Goal: Task Accomplishment & Management: Use online tool/utility

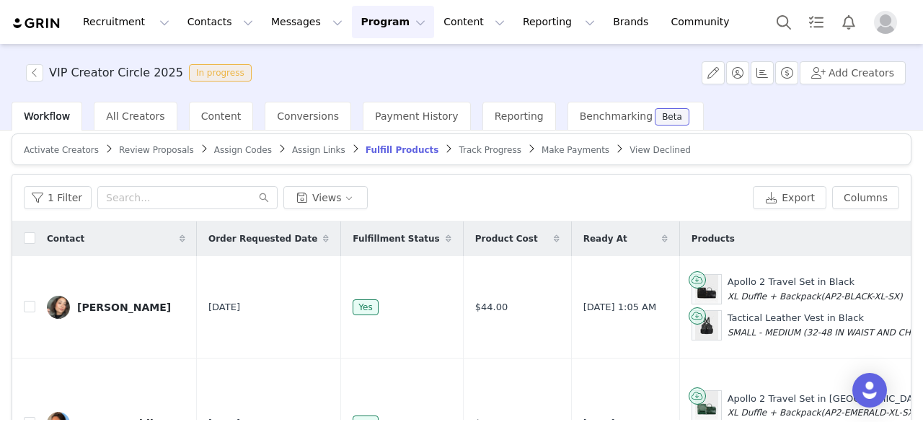
scroll to position [8, 0]
click at [146, 154] on span "Review Proposals" at bounding box center [156, 151] width 75 height 10
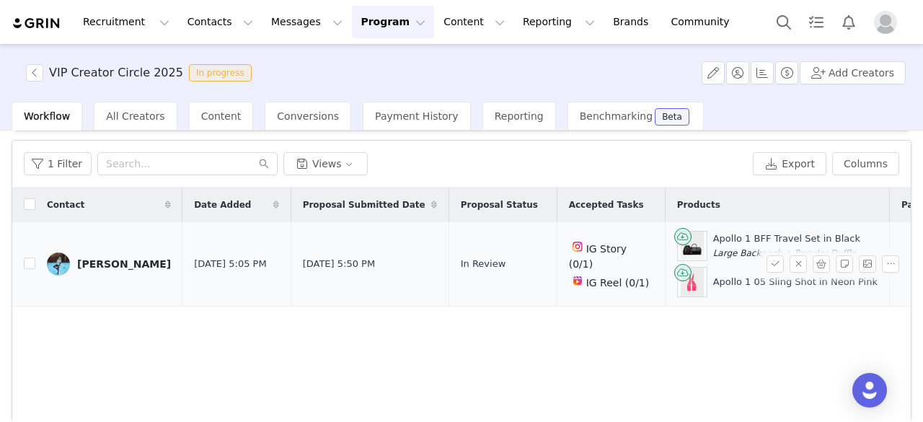
scroll to position [42, 0]
click at [29, 265] on input "checkbox" at bounding box center [30, 264] width 12 height 12
checkbox input "true"
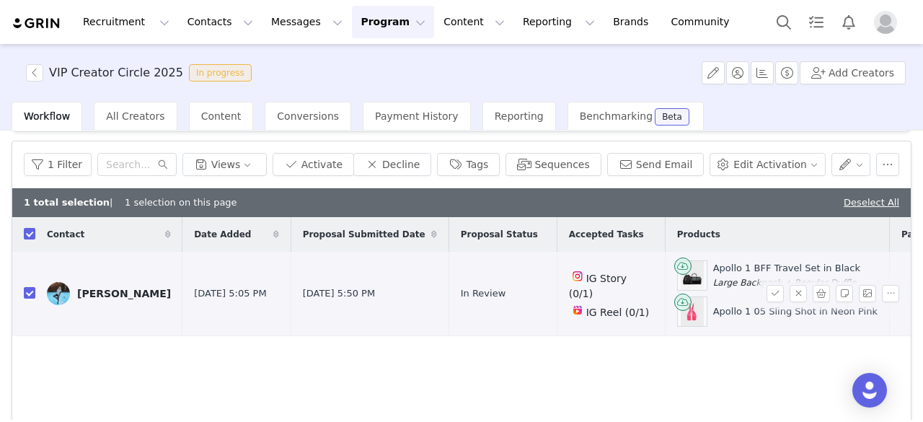
click at [103, 291] on div "[PERSON_NAME]" at bounding box center [124, 294] width 94 height 12
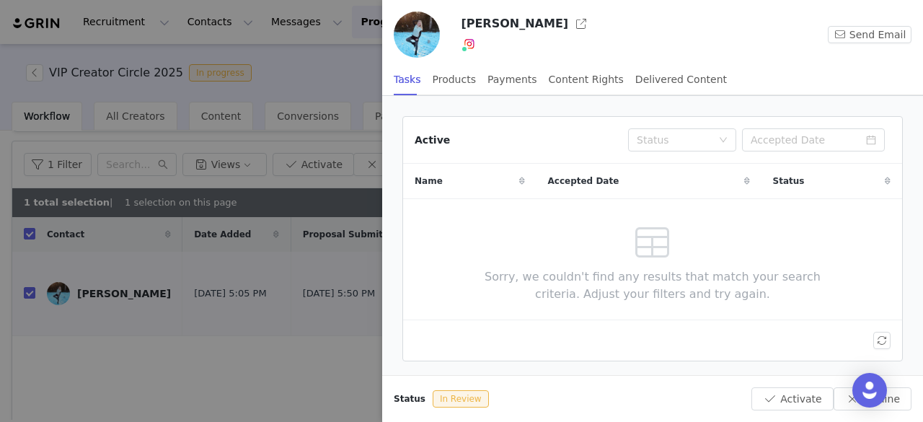
click at [241, 347] on div at bounding box center [461, 211] width 923 height 422
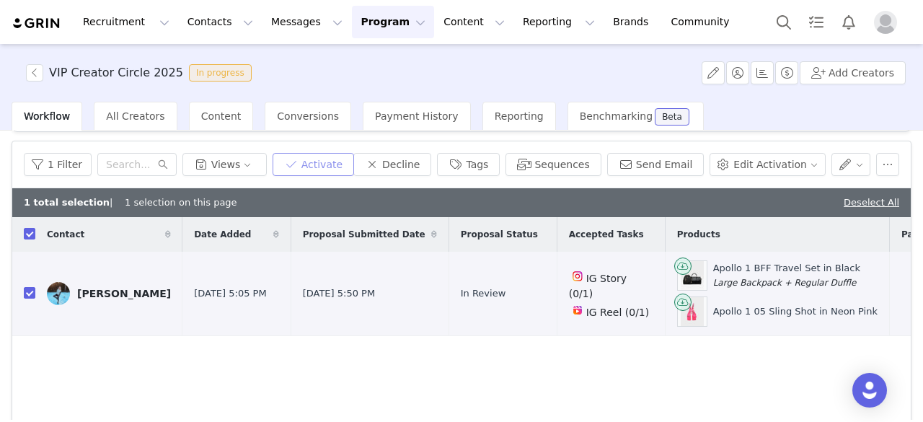
click at [326, 158] on button "Activate" at bounding box center [312, 164] width 81 height 23
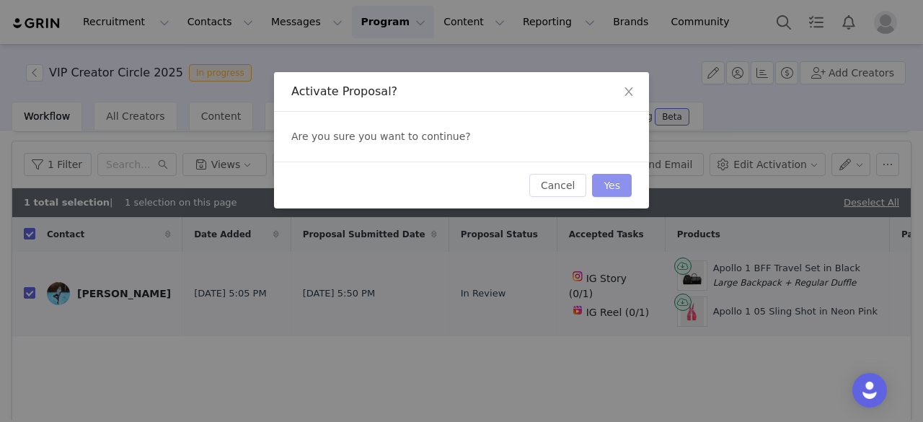
click at [616, 191] on button "Yes" at bounding box center [612, 185] width 40 height 23
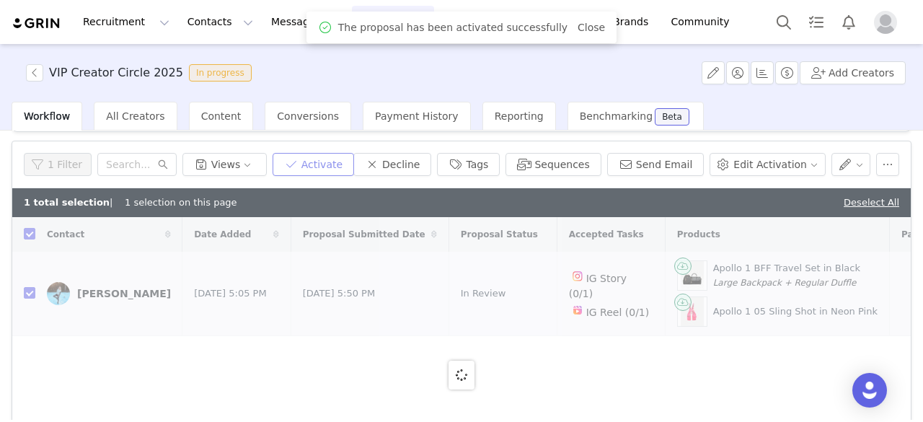
checkbox input "false"
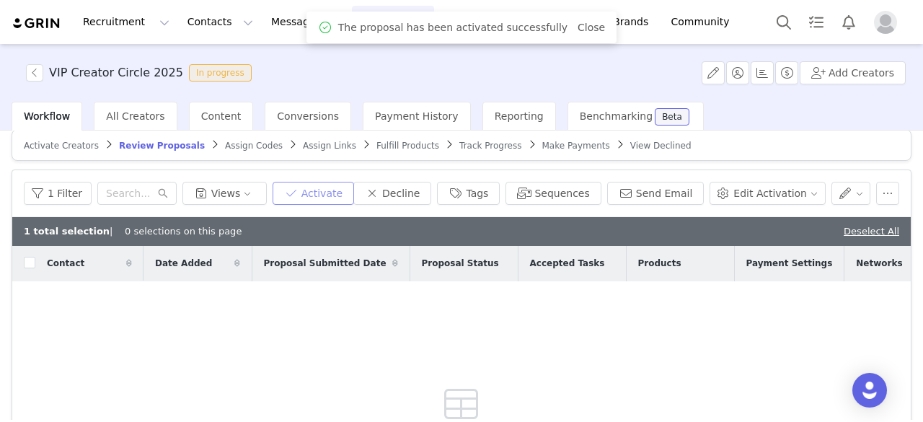
scroll to position [12, 0]
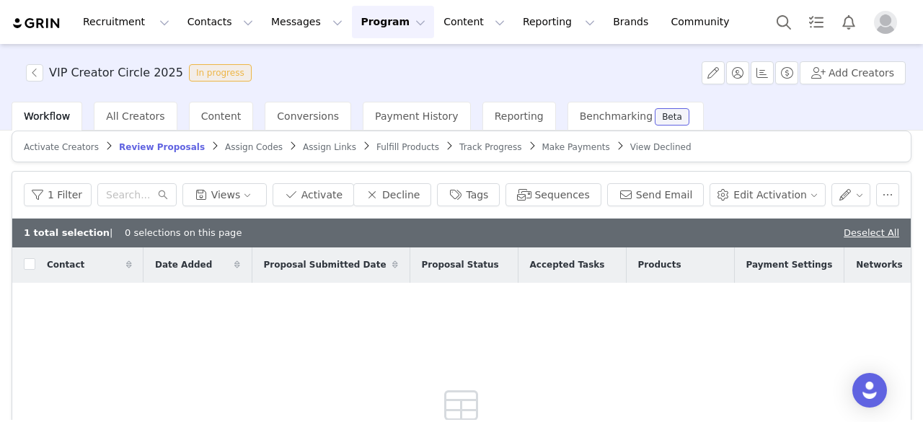
click at [225, 151] on span "Assign Codes" at bounding box center [254, 147] width 58 height 10
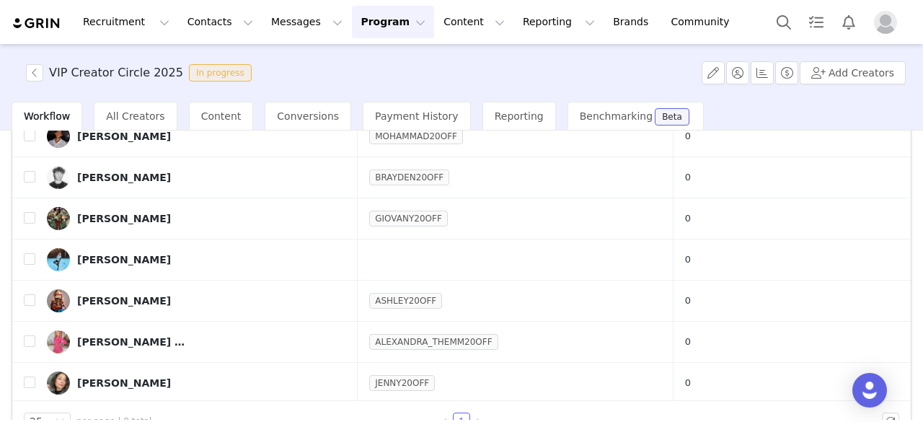
scroll to position [176, 0]
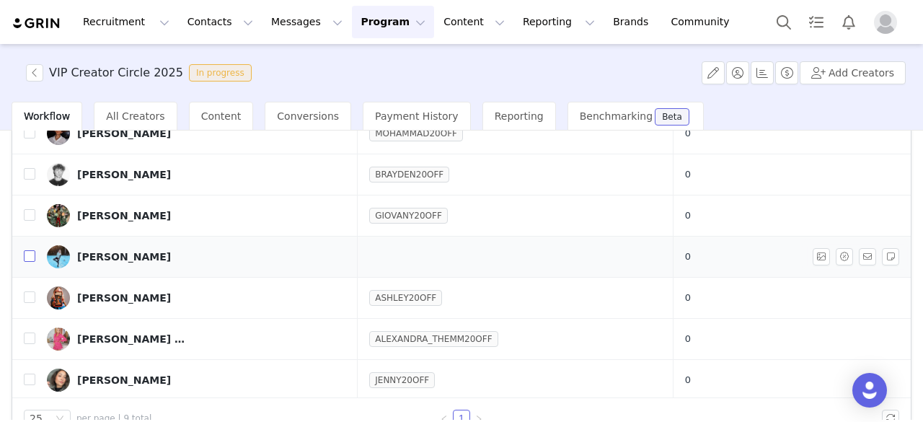
click at [25, 252] on input "checkbox" at bounding box center [30, 256] width 12 height 12
checkbox input "true"
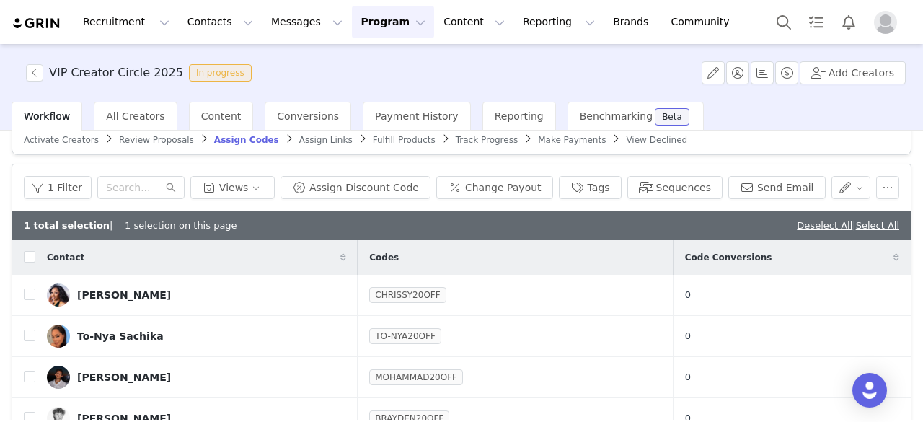
scroll to position [4, 0]
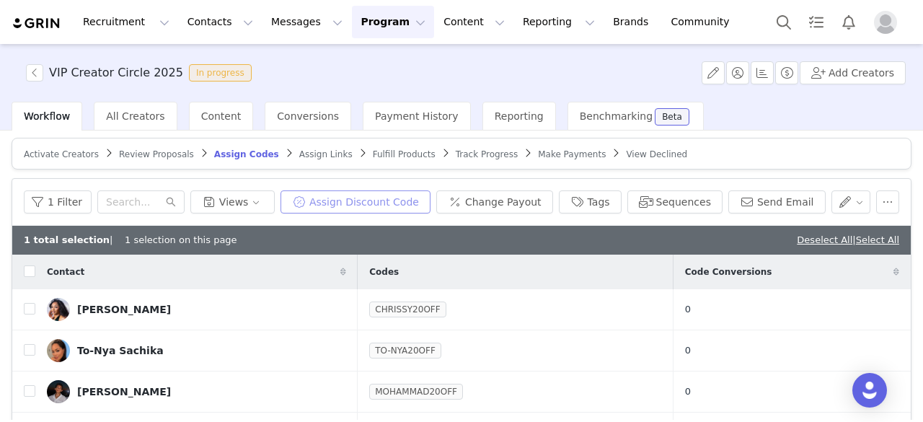
click at [401, 198] on button "Assign Discount Code" at bounding box center [355, 201] width 150 height 23
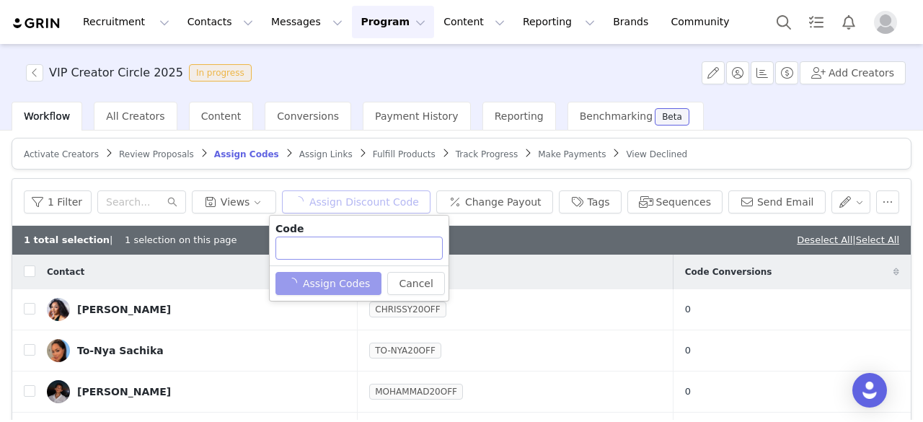
type input "CLAIRE20OFF"
click at [344, 274] on button "Assign Codes" at bounding box center [320, 283] width 90 height 23
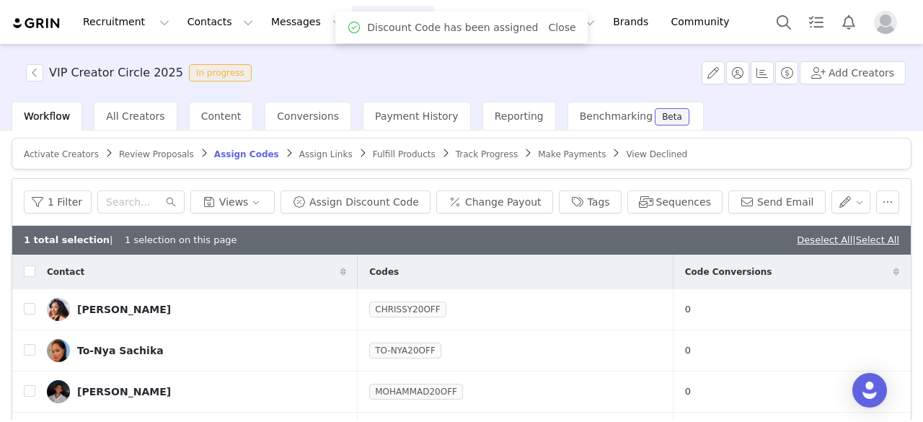
click at [299, 152] on span "Assign Links" at bounding box center [325, 154] width 53 height 10
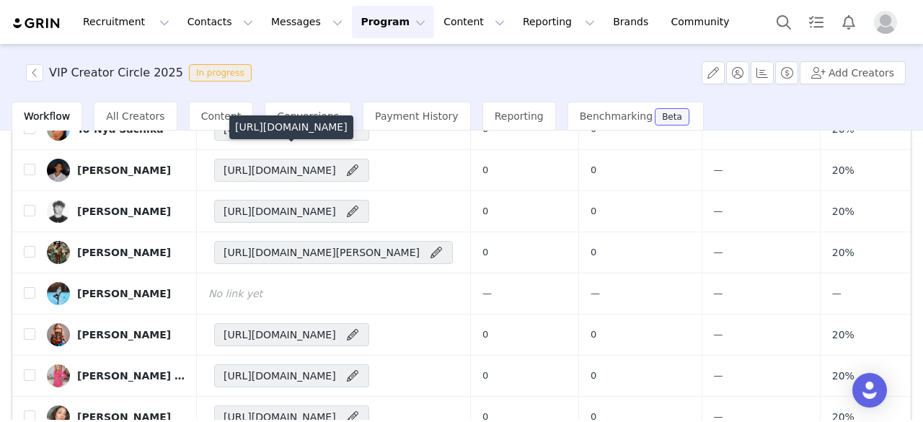
scroll to position [137, 0]
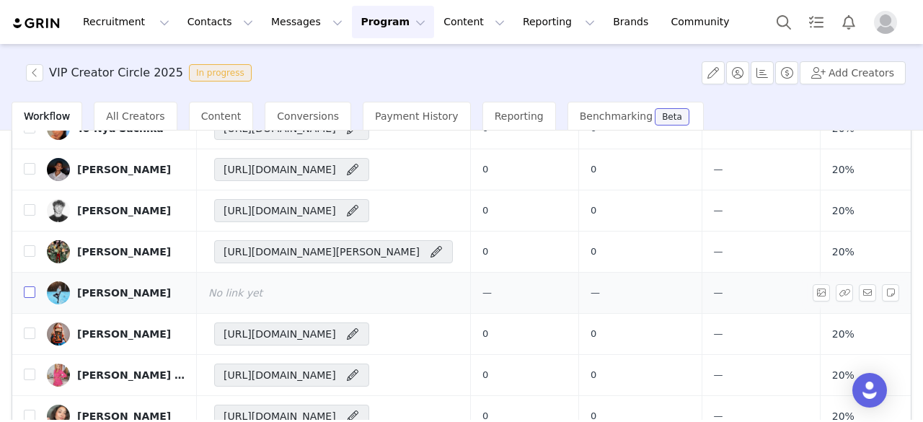
click at [30, 286] on input "checkbox" at bounding box center [30, 292] width 12 height 12
checkbox input "true"
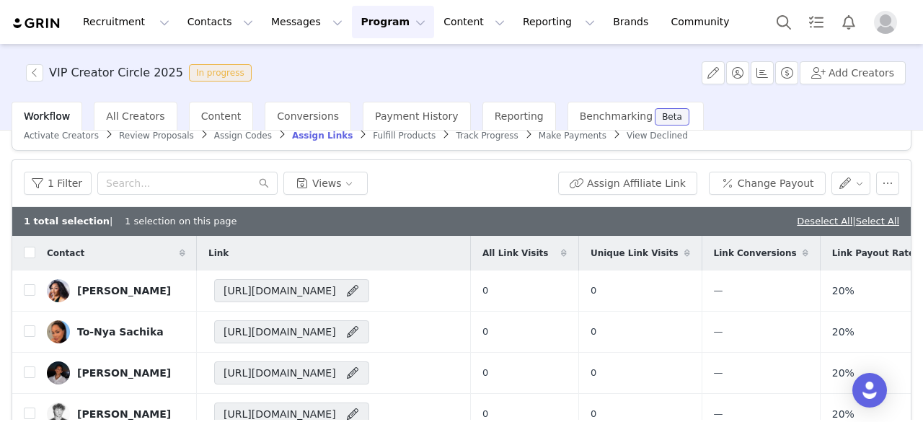
scroll to position [22, 0]
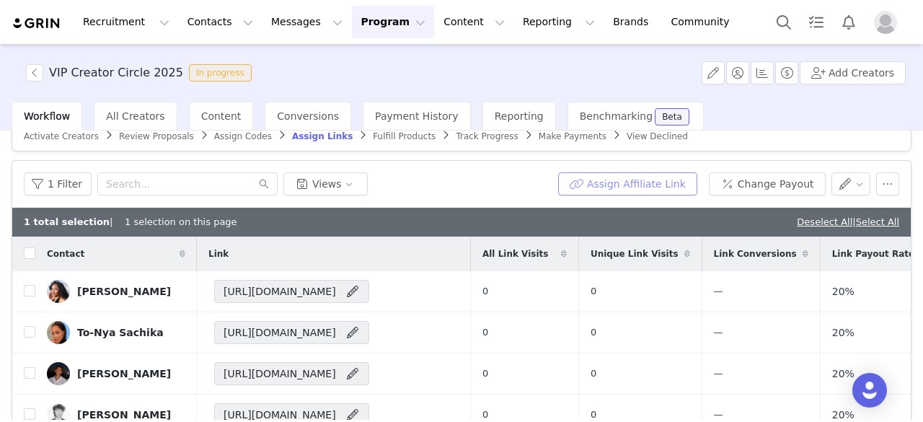
click at [618, 184] on button "Assign Affiliate Link" at bounding box center [627, 183] width 139 height 23
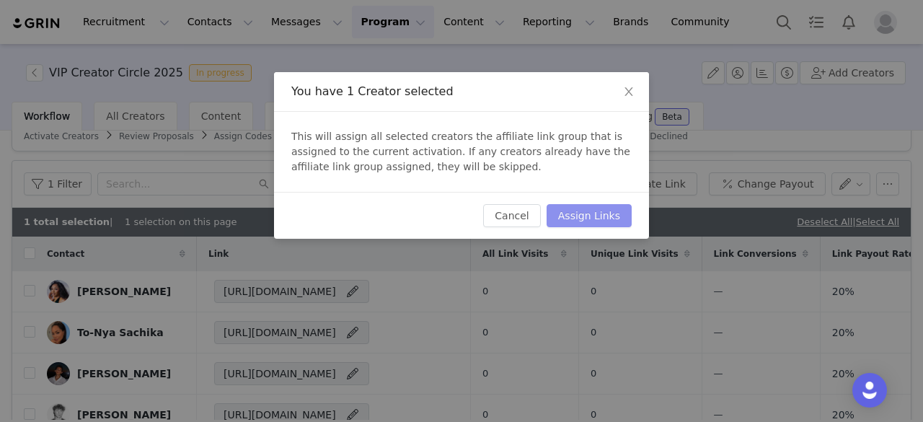
click at [602, 210] on button "Assign Links" at bounding box center [588, 215] width 85 height 23
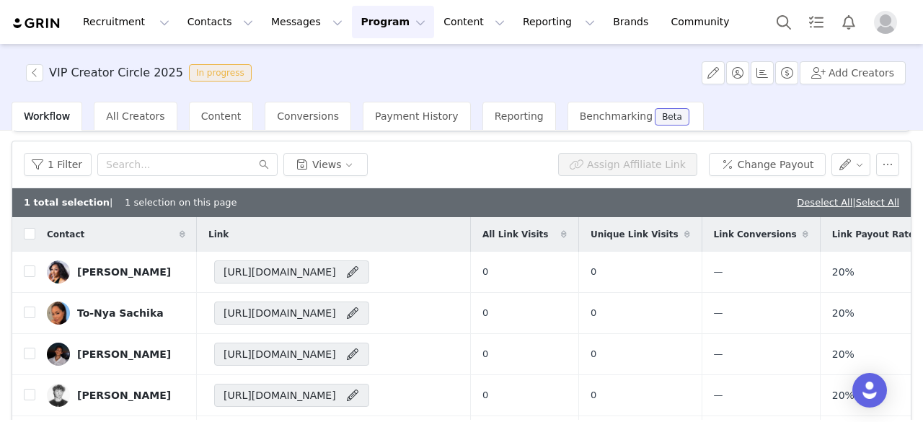
scroll to position [0, 0]
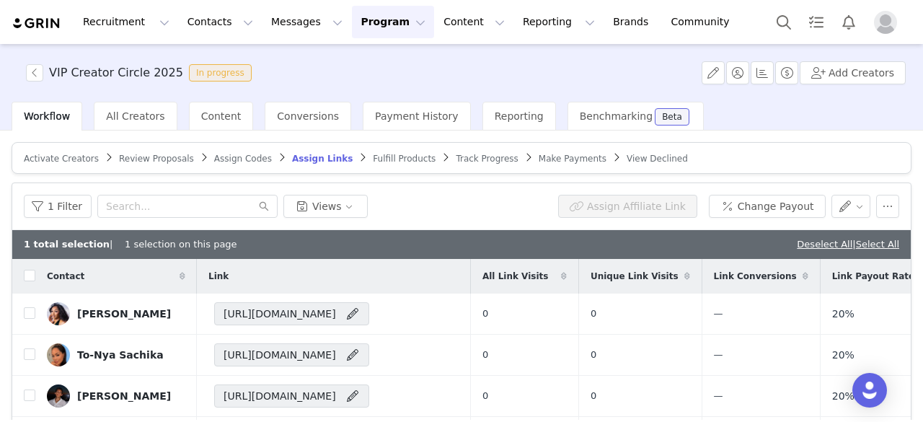
click at [373, 156] on span "Fulfill Products" at bounding box center [404, 159] width 63 height 10
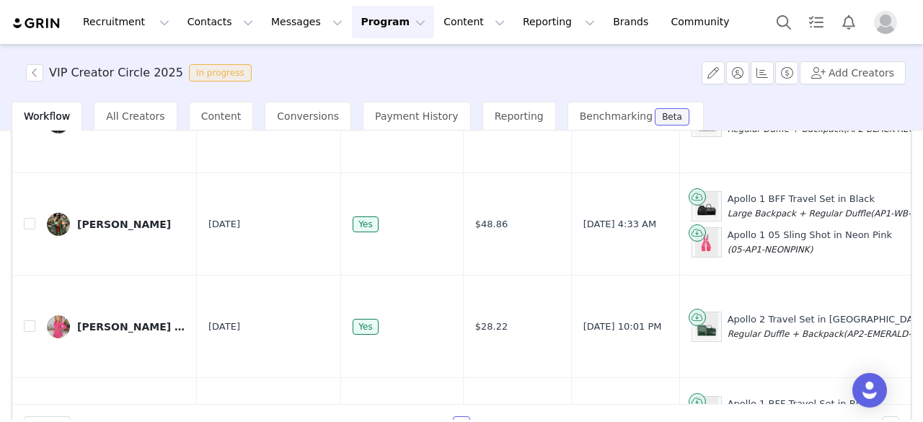
scroll to position [171, 0]
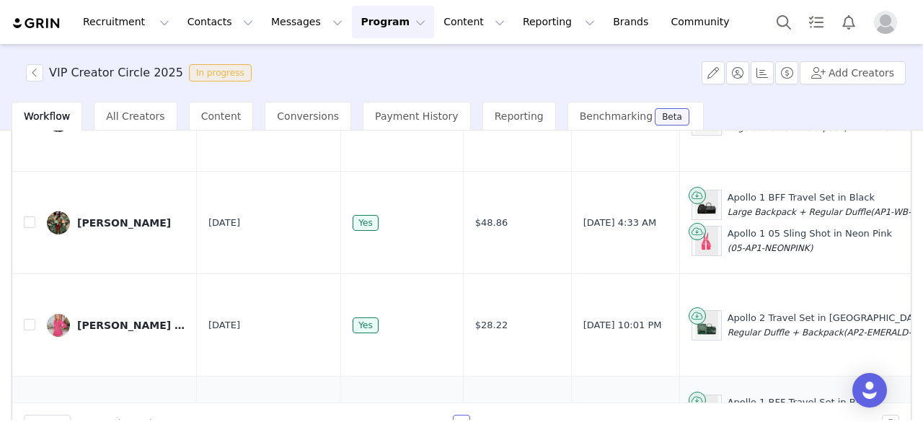
click at [30, 421] on input "checkbox" at bounding box center [30, 427] width 12 height 12
checkbox input "true"
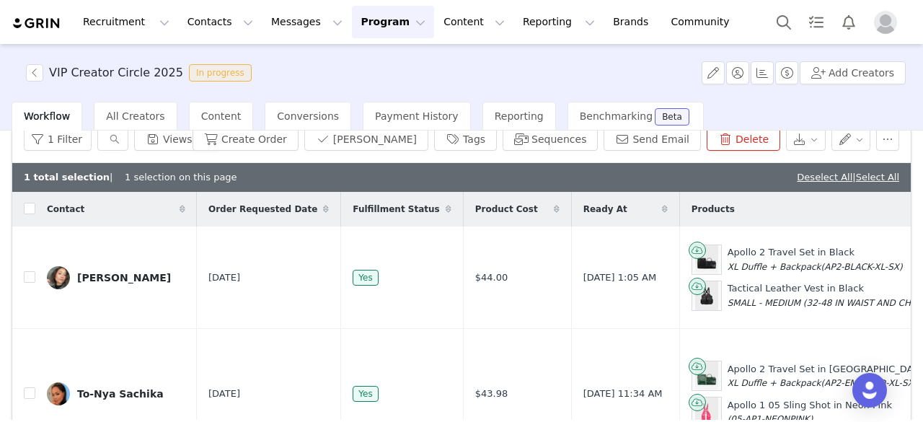
scroll to position [42, 0]
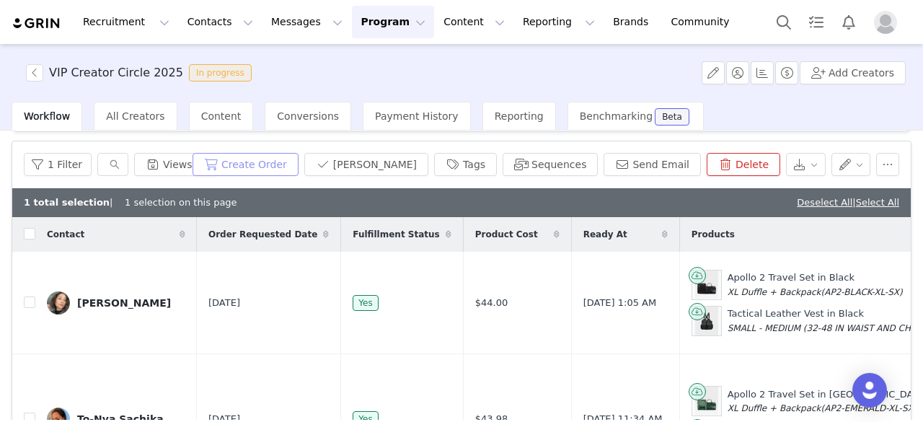
click at [292, 161] on button "Create Order" at bounding box center [245, 164] width 106 height 23
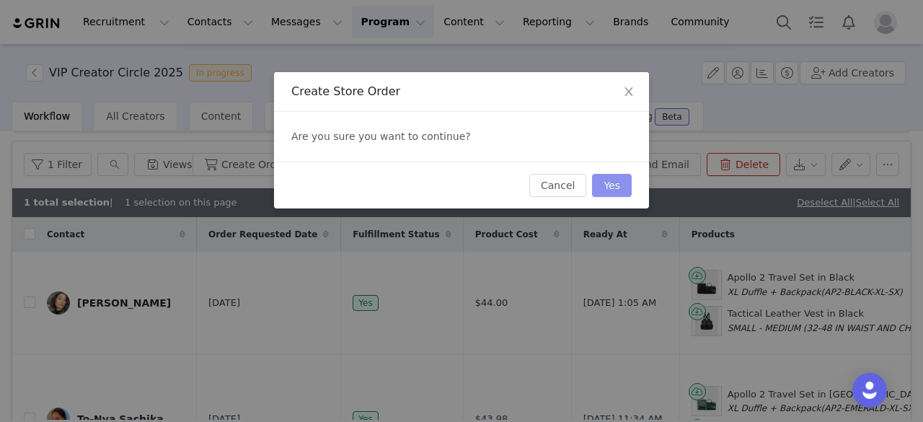
click at [627, 182] on button "Yes" at bounding box center [612, 185] width 40 height 23
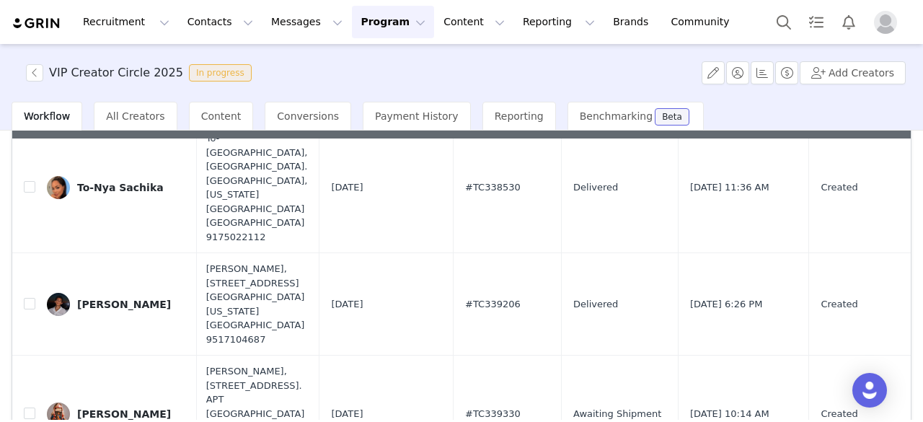
scroll to position [167, 826]
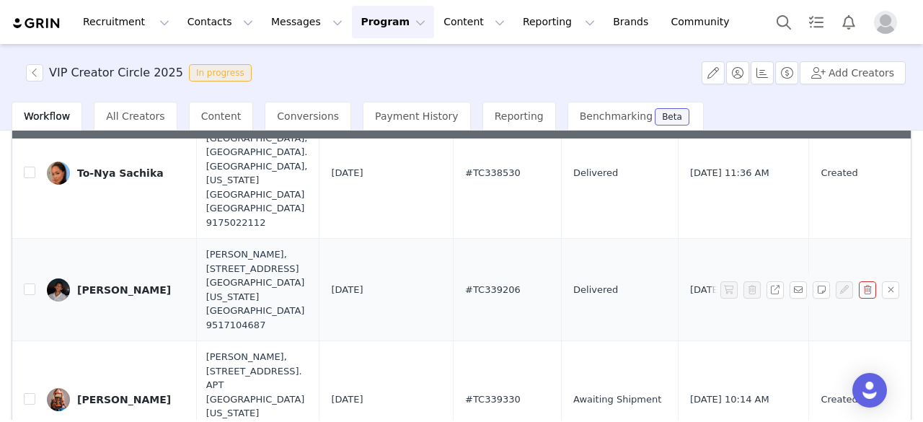
click at [94, 278] on link "[PERSON_NAME]" at bounding box center [116, 289] width 138 height 23
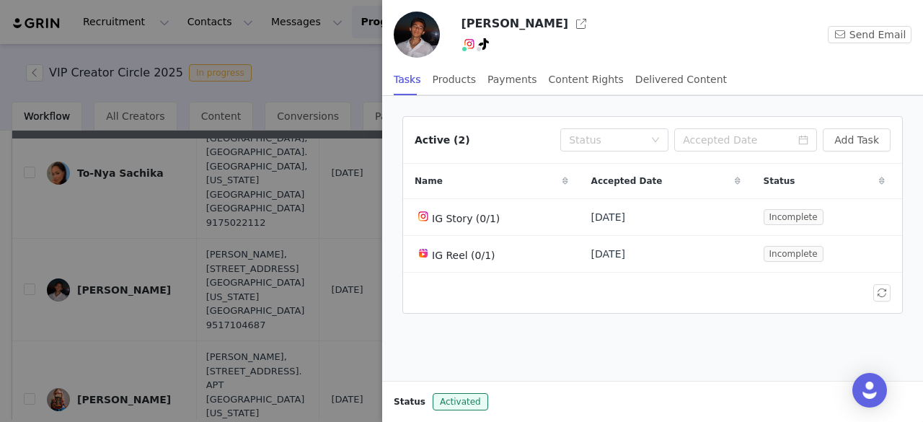
click at [280, 67] on div at bounding box center [461, 211] width 923 height 422
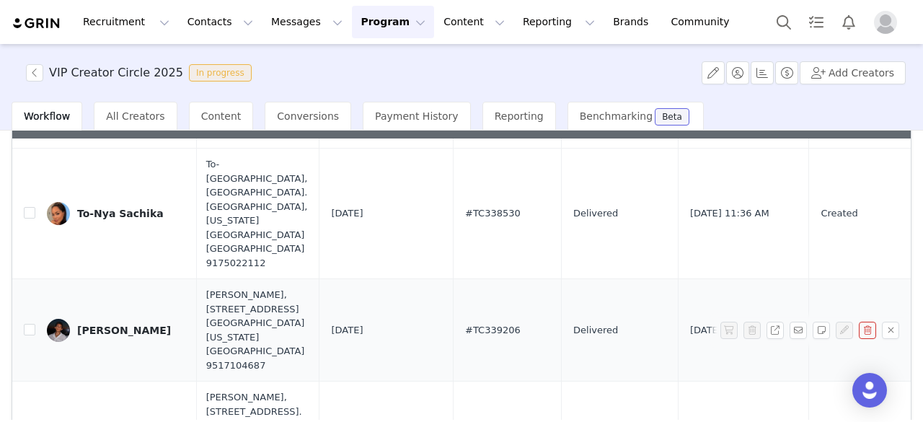
scroll to position [131, 826]
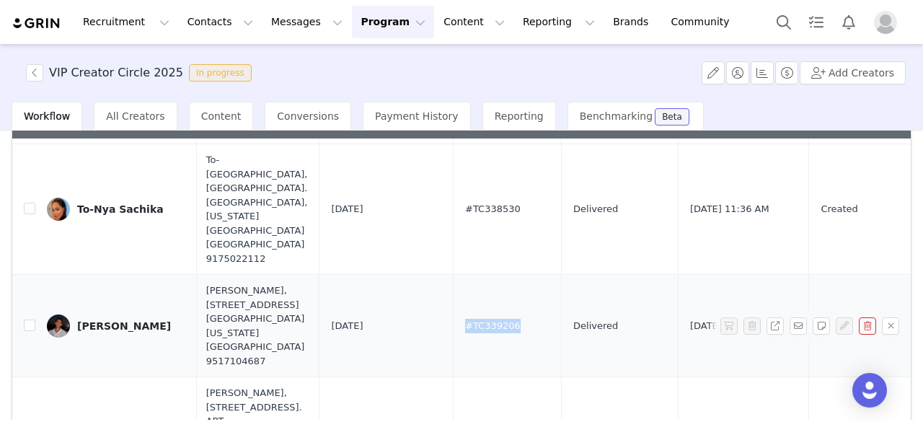
drag, startPoint x: 422, startPoint y: 278, endPoint x: 371, endPoint y: 277, distance: 51.2
click at [453, 277] on td "#TC339206" at bounding box center [507, 326] width 108 height 102
copy span "#TC339206"
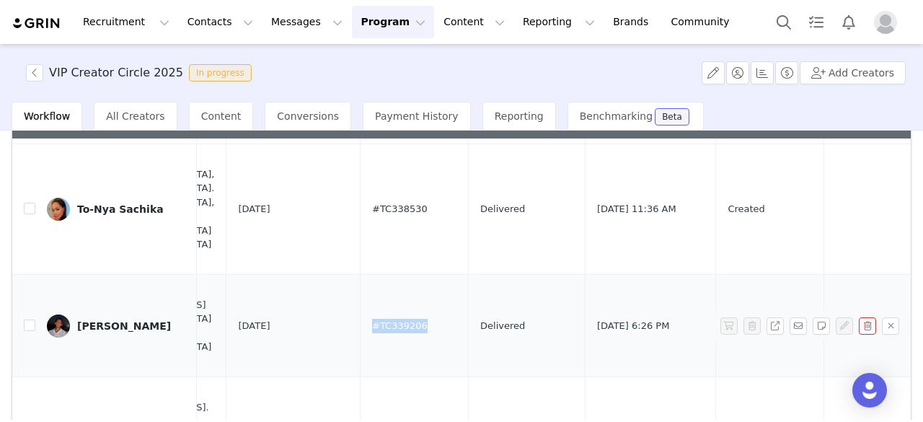
scroll to position [131, 964]
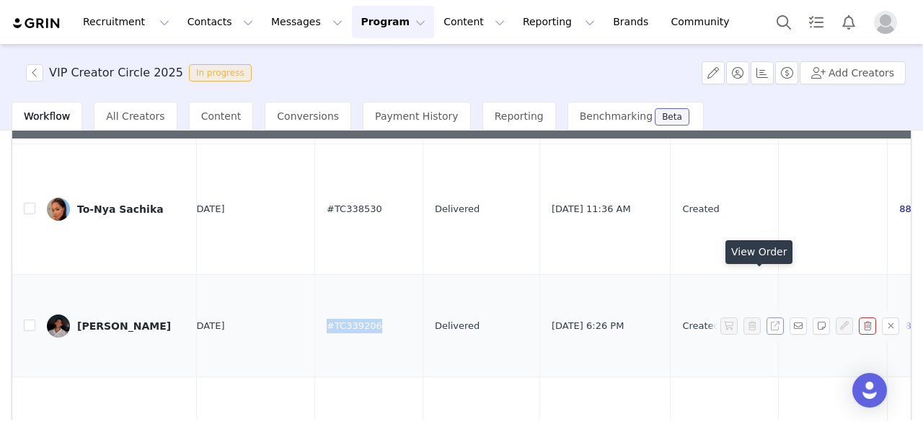
click at [766, 317] on button "button" at bounding box center [774, 325] width 17 height 17
click at [26, 319] on input "checkbox" at bounding box center [30, 325] width 12 height 12
checkbox input "true"
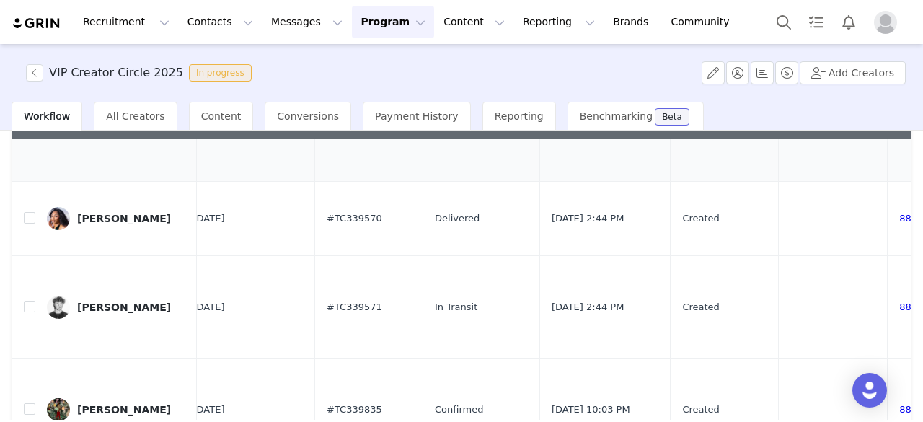
scroll to position [445, 964]
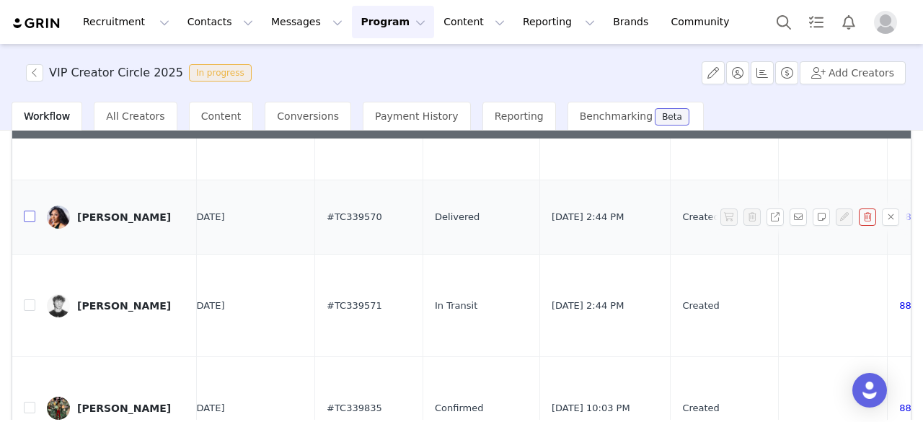
click at [23, 179] on td at bounding box center [23, 216] width 23 height 74
click at [25, 210] on input "checkbox" at bounding box center [30, 216] width 12 height 12
checkbox input "true"
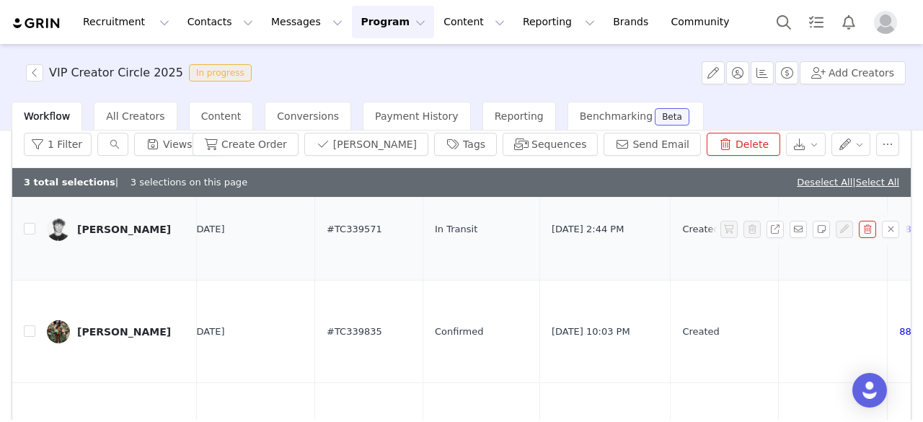
scroll to position [0, 0]
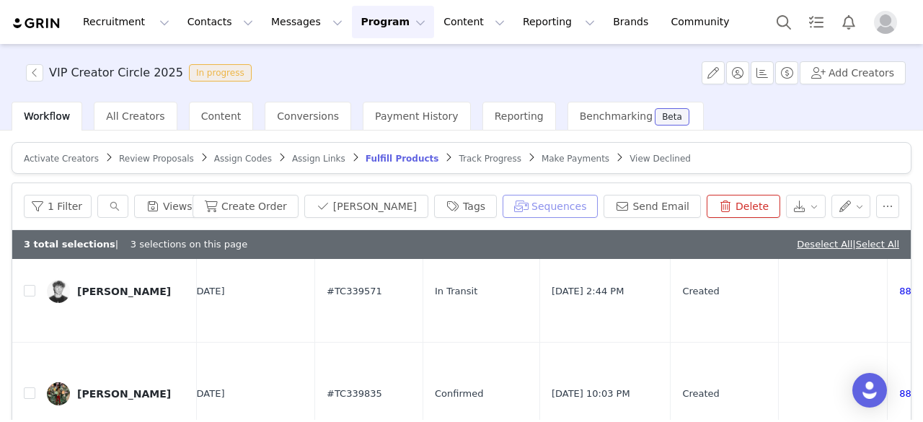
click at [546, 208] on button "Sequences" at bounding box center [549, 206] width 95 height 23
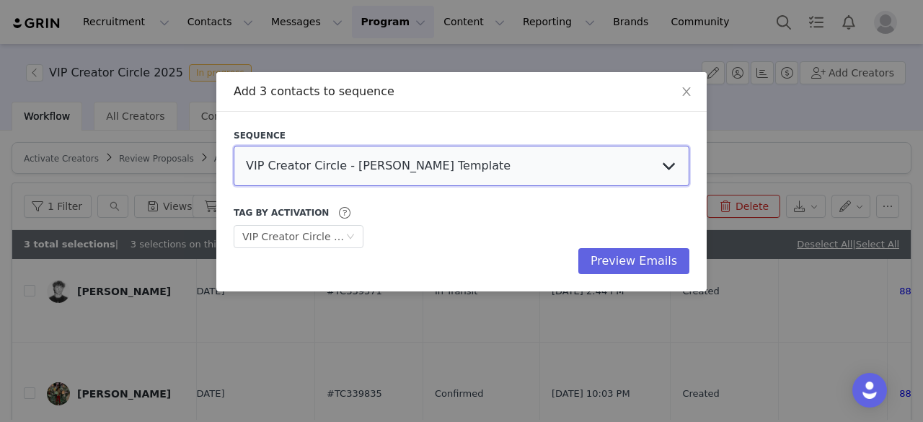
click at [435, 149] on select "VIP Creator Circle - [PERSON_NAME] Template Product Delivered VIP Creator Circl…" at bounding box center [461, 166] width 455 height 40
select select "6734dc08-09b6-49c3-8dcd-5d9ae6e0ec17"
click at [234, 146] on select "VIP Creator Circle - [PERSON_NAME] Template Product Delivered VIP Creator Circl…" at bounding box center [461, 166] width 455 height 40
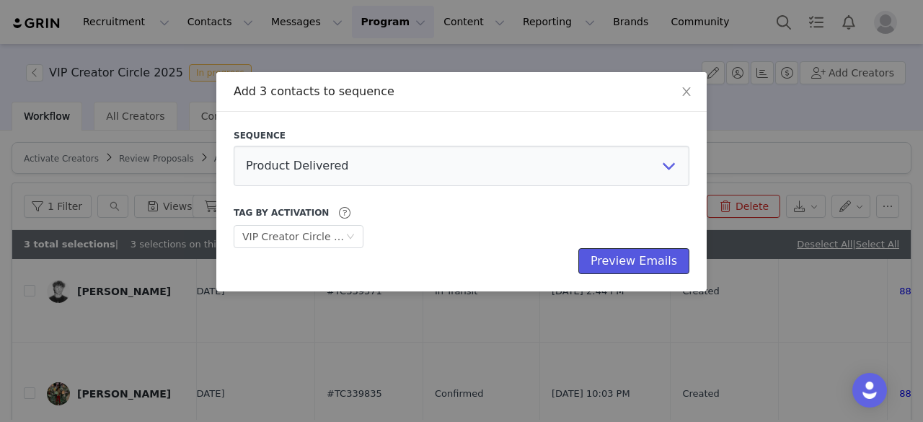
click at [628, 257] on button "Preview Emails" at bounding box center [633, 261] width 111 height 26
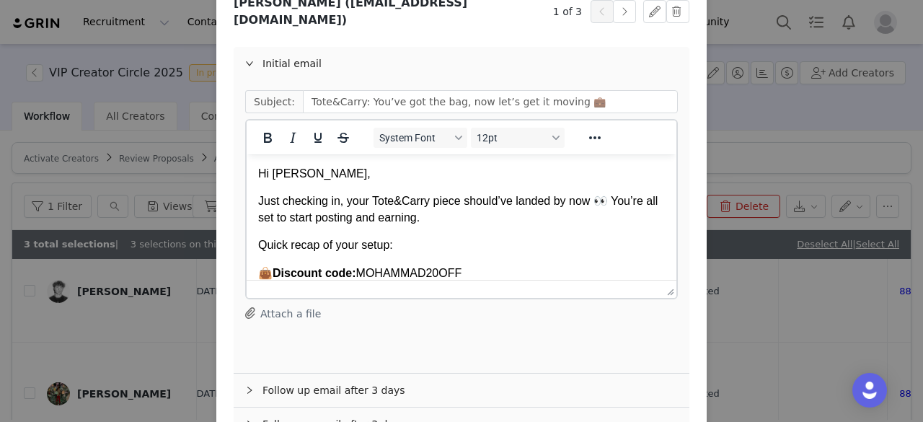
scroll to position [244, 0]
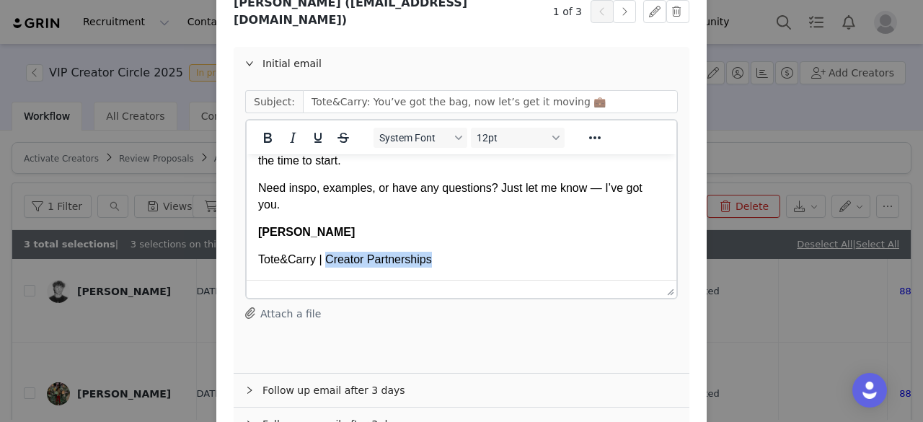
drag, startPoint x: 450, startPoint y: 260, endPoint x: 327, endPoint y: 259, distance: 122.5
click at [327, 259] on p "Tote&Carry | Creator Partnerships" at bounding box center [461, 260] width 406 height 16
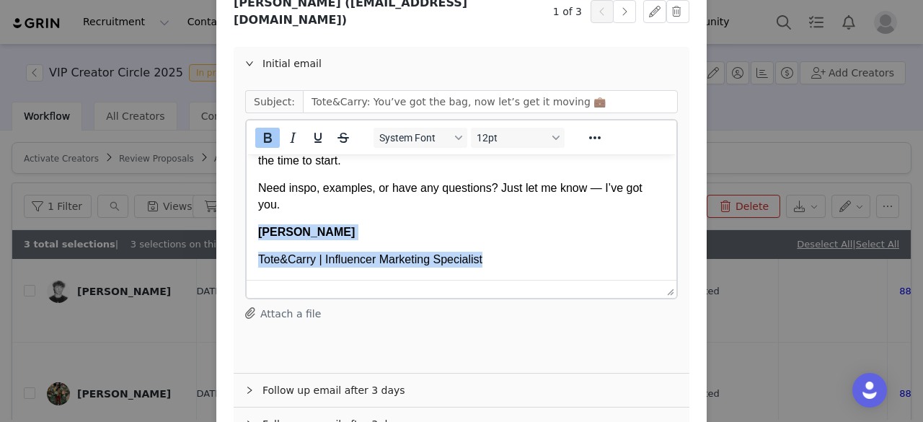
drag, startPoint x: 498, startPoint y: 259, endPoint x: 246, endPoint y: 237, distance: 252.5
click at [246, 237] on html "Hi [PERSON_NAME], Just checking in, your Tote&Carry piece should’ve landed by n…" at bounding box center [461, 95] width 430 height 369
copy body "[PERSON_NAME] | Influencer Marketing Specialist"
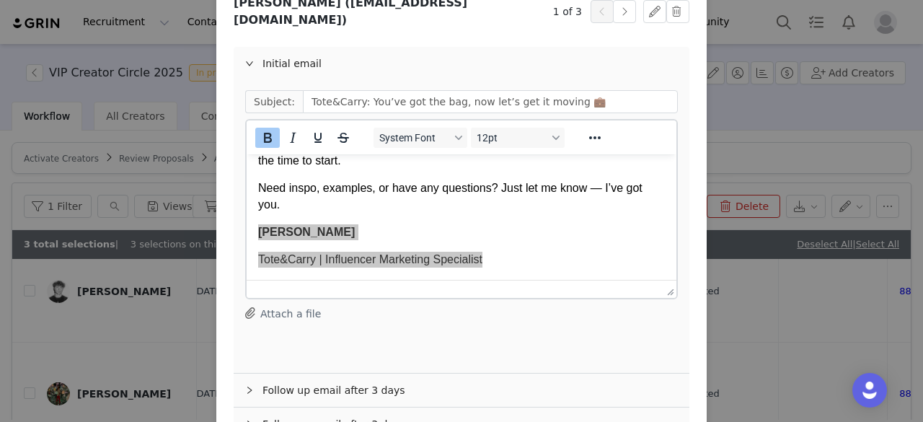
click at [329, 373] on div "Follow up email after 3 days" at bounding box center [461, 389] width 455 height 33
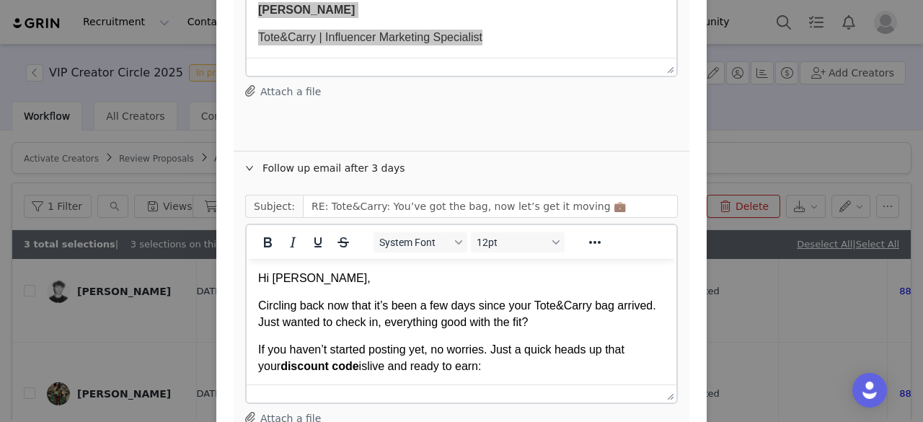
scroll to position [215, 0]
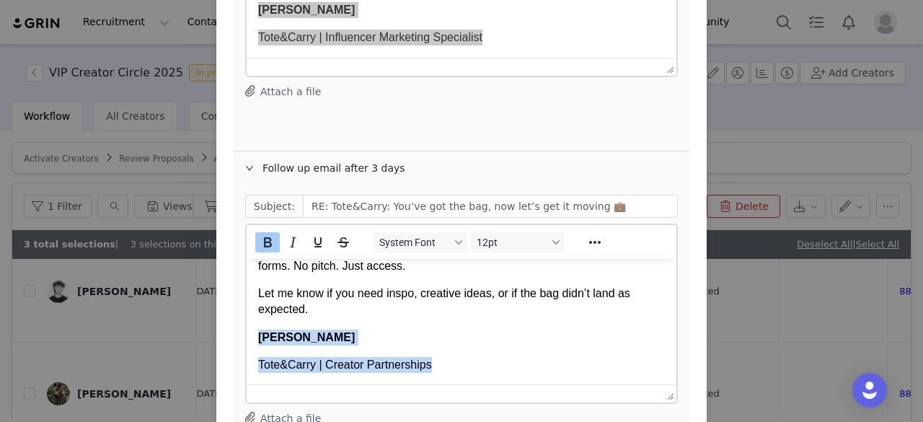
drag, startPoint x: 436, startPoint y: 363, endPoint x: 252, endPoint y: 342, distance: 185.7
click at [252, 342] on html "Hi [PERSON_NAME], Circling back now that it’s been a few days since your Tote&C…" at bounding box center [461, 213] width 430 height 341
copy body "[PERSON_NAME] | Creator Partnerships"
paste body "Rich Text Area. Press ALT-0 for help."
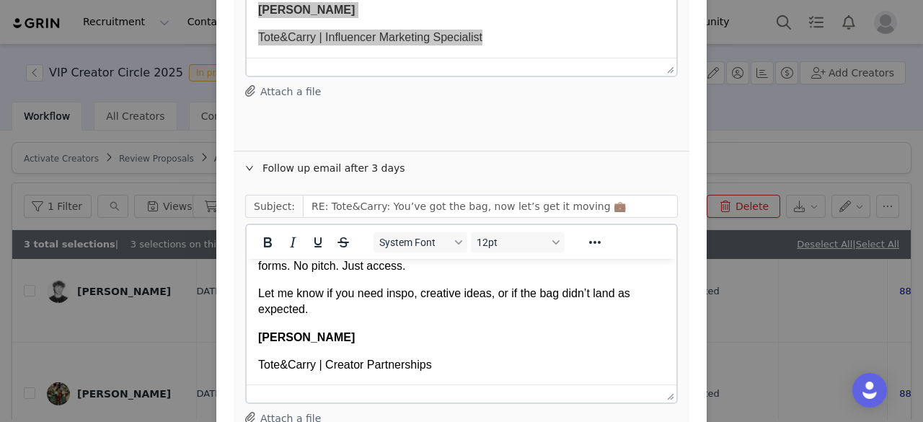
click at [345, 58] on div at bounding box center [461, 67] width 430 height 18
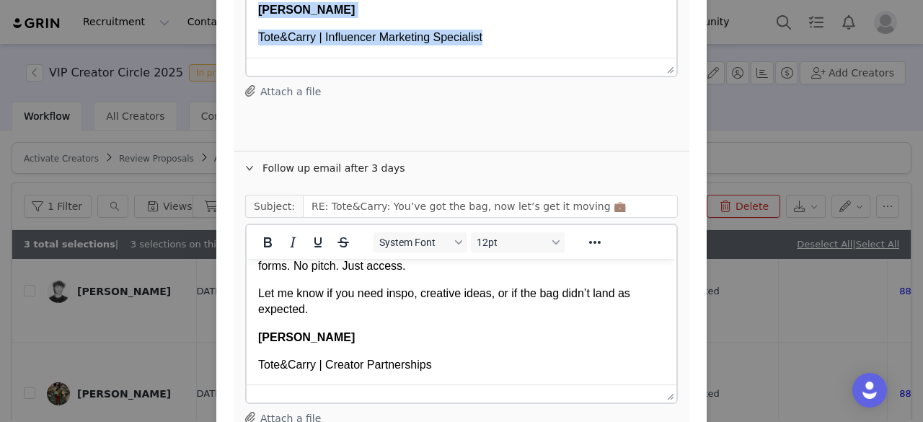
click at [456, 40] on p "Tote&Carry | Influencer Marketing Specialist" at bounding box center [461, 38] width 406 height 16
drag, startPoint x: 496, startPoint y: 39, endPoint x: 254, endPoint y: 14, distance: 242.8
copy body "[PERSON_NAME] | Influencer Marketing Specialist"
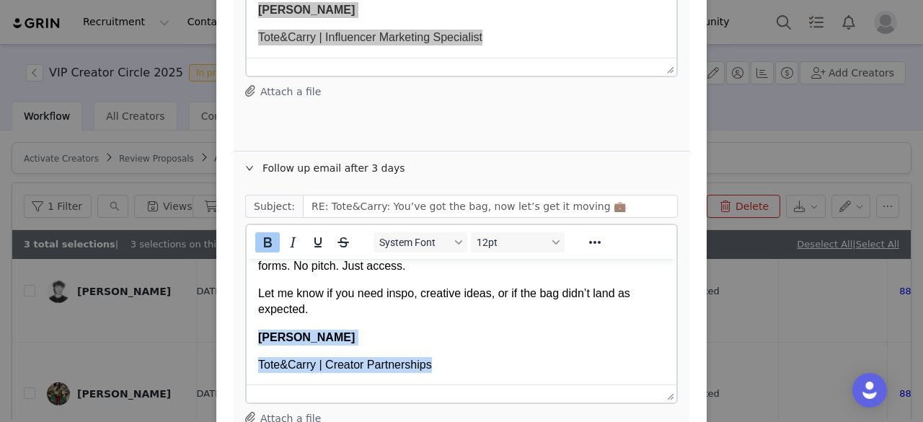
drag, startPoint x: 437, startPoint y: 366, endPoint x: 241, endPoint y: 343, distance: 198.1
click at [246, 343] on html "Hi [PERSON_NAME], Circling back now that it’s been a few days since your Tote&C…" at bounding box center [461, 213] width 430 height 341
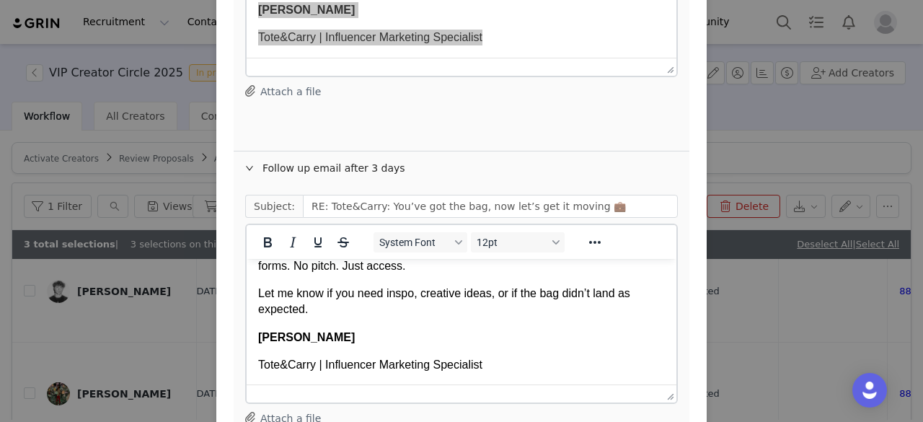
scroll to position [510, 0]
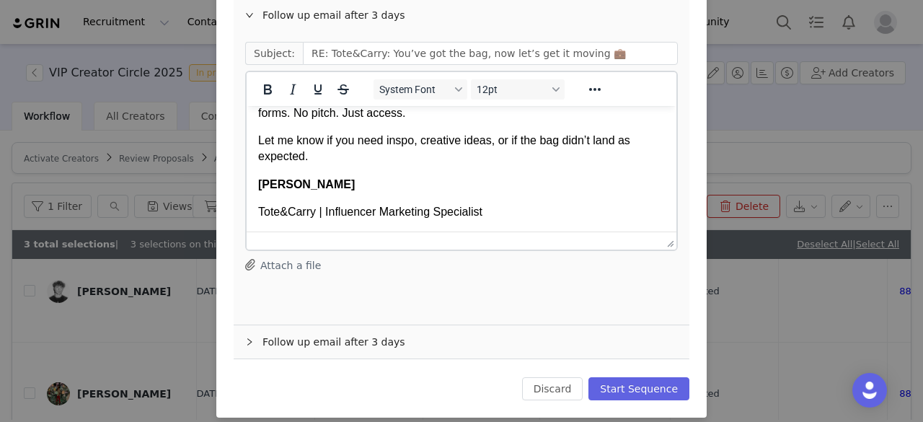
click at [386, 339] on div "Follow up email after 3 days" at bounding box center [461, 341] width 455 height 33
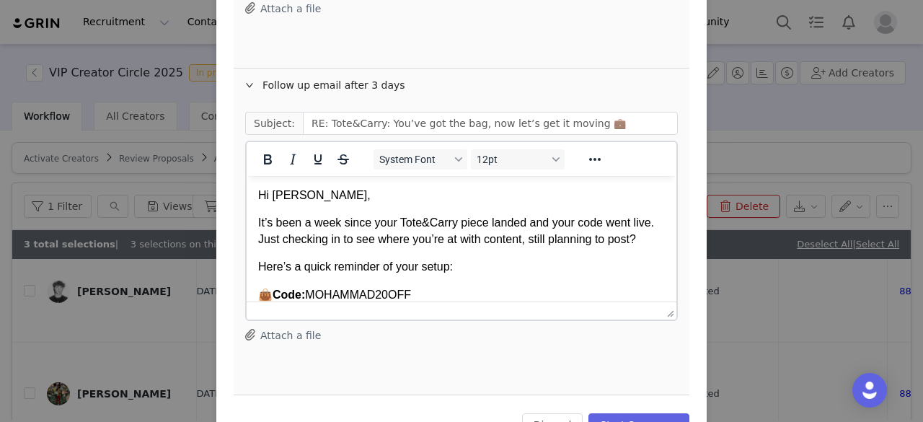
scroll to position [244, 0]
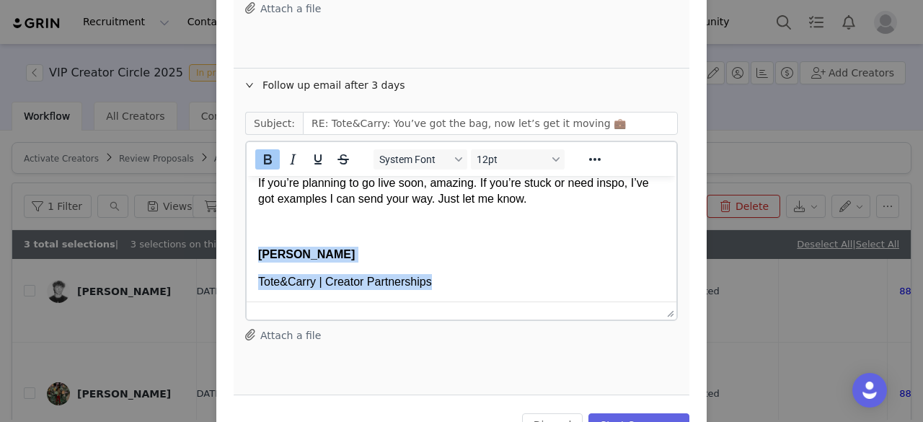
drag, startPoint x: 458, startPoint y: 281, endPoint x: 254, endPoint y: 262, distance: 204.9
click at [254, 262] on html "Hi [PERSON_NAME], It’s been a week since your Tote&Carry piece landed and your …" at bounding box center [461, 125] width 430 height 352
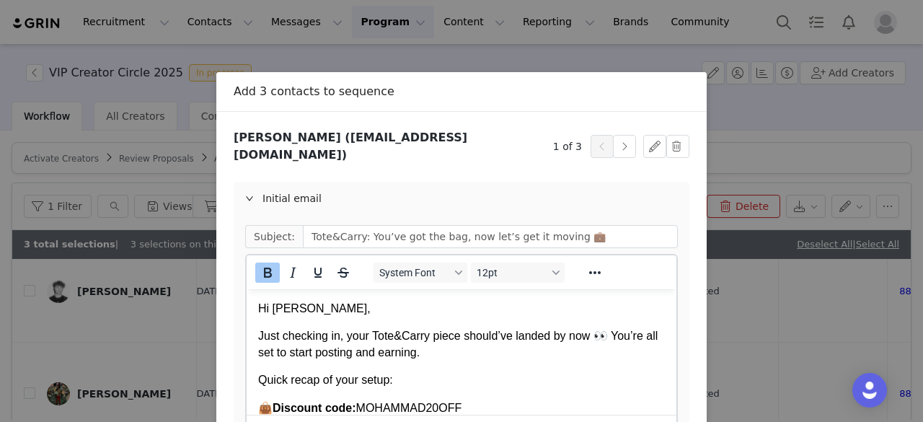
scroll to position [1, 0]
click at [615, 145] on button "button" at bounding box center [624, 145] width 23 height 23
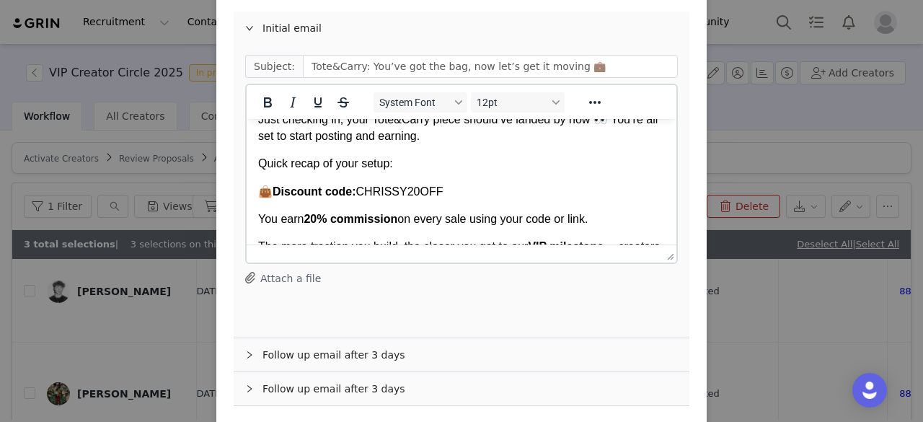
scroll to position [244, 0]
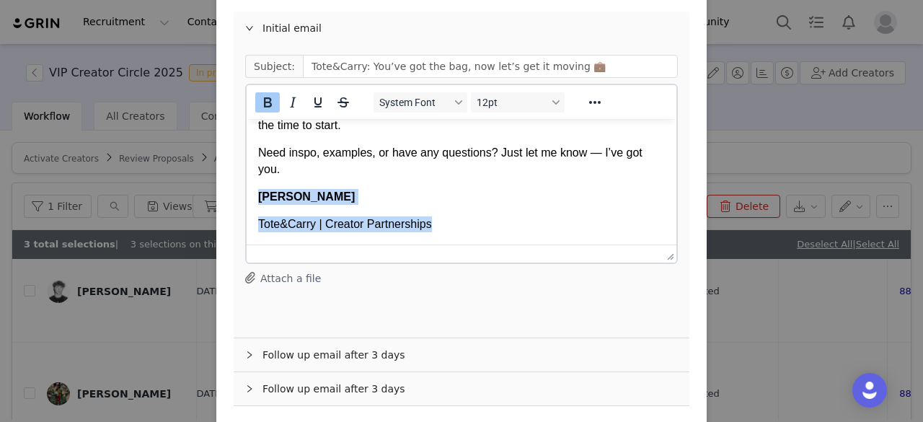
drag, startPoint x: 446, startPoint y: 223, endPoint x: 249, endPoint y: 199, distance: 199.0
click at [249, 199] on html "Hi [PERSON_NAME], Just checking in, your Tote&Carry piece should’ve landed by n…" at bounding box center [461, 59] width 430 height 369
paste body "Rich Text Area. Press ALT-0 for help."
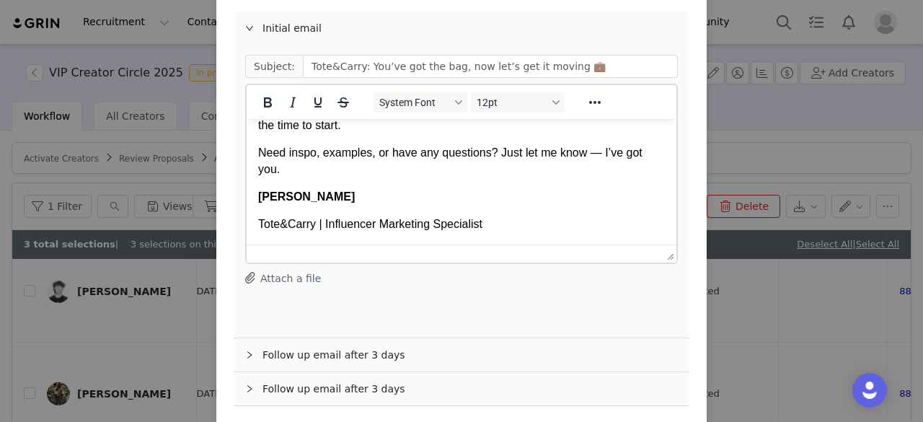
click at [316, 338] on div "Follow up email after 3 days" at bounding box center [461, 354] width 455 height 33
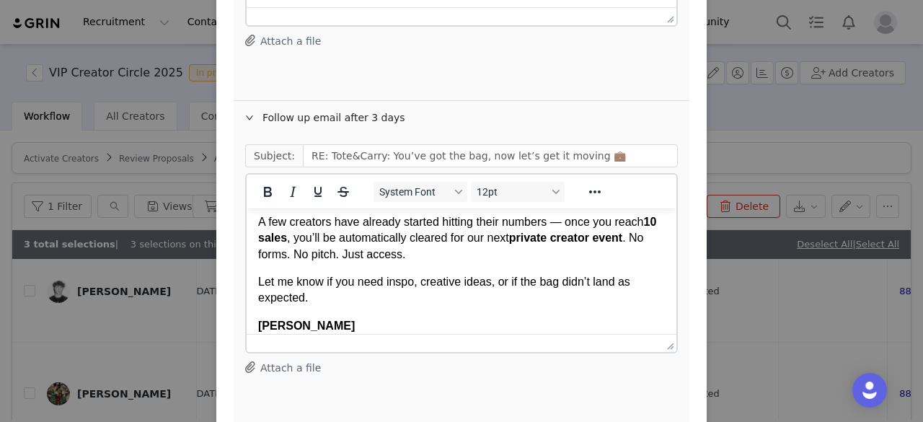
scroll to position [215, 0]
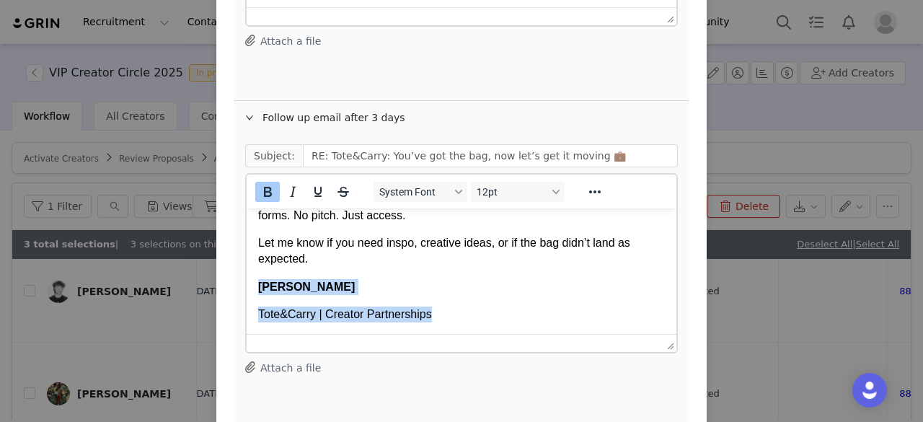
drag, startPoint x: 437, startPoint y: 313, endPoint x: 254, endPoint y: 286, distance: 185.7
click at [254, 286] on html "Hi [PERSON_NAME], Circling back now that it’s been a few days since your Tote&C…" at bounding box center [461, 163] width 430 height 341
paste body "Rich Text Area. Press ALT-0 for help."
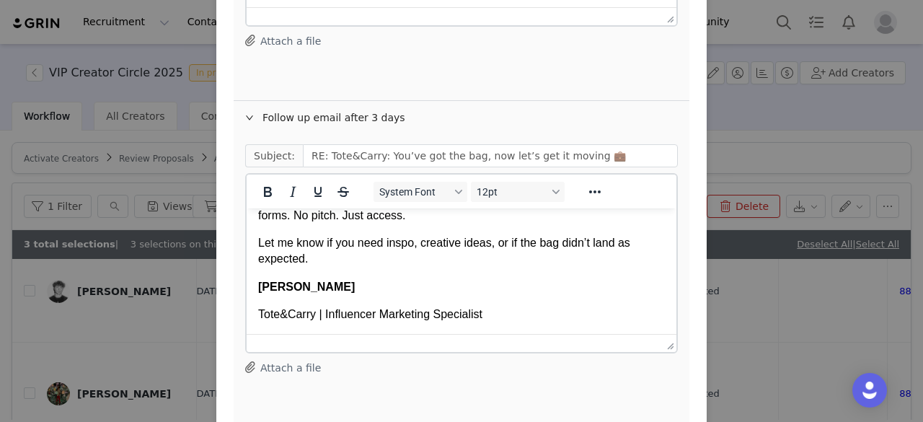
scroll to position [510, 0]
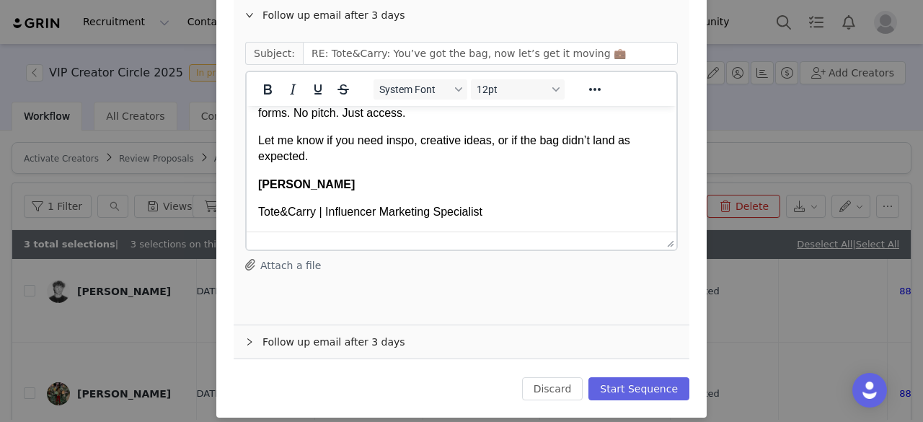
click at [311, 325] on div "Follow up email after 3 days" at bounding box center [461, 341] width 455 height 33
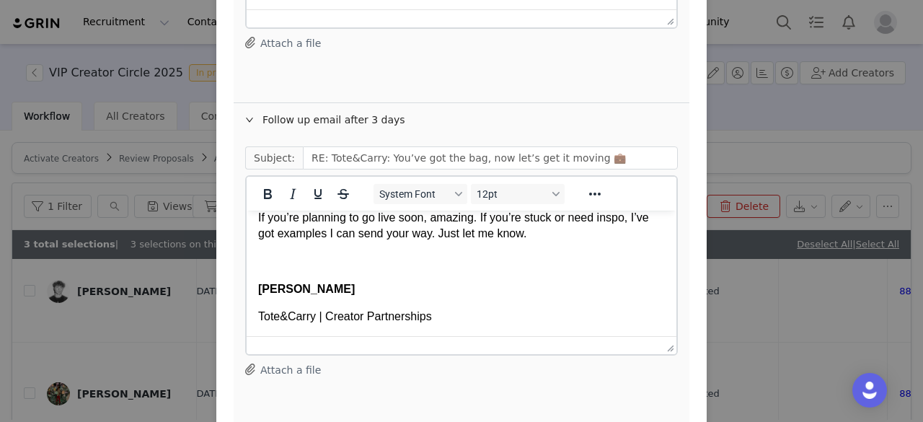
scroll to position [244, 0]
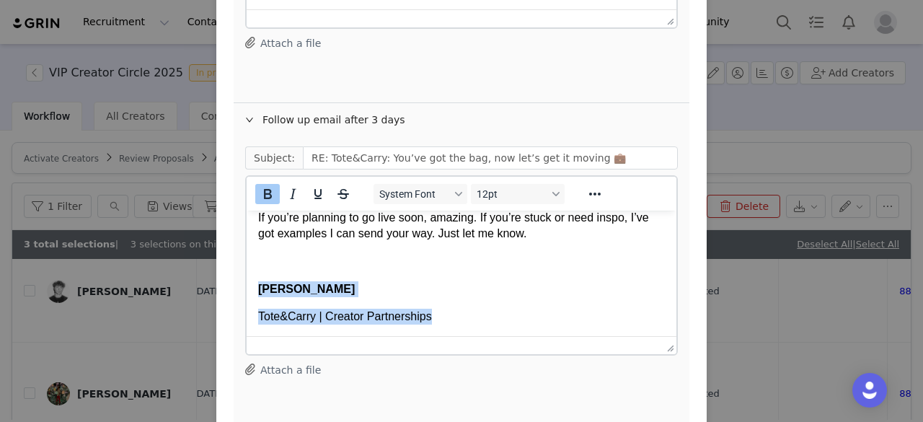
drag, startPoint x: 442, startPoint y: 316, endPoint x: 254, endPoint y: 293, distance: 189.4
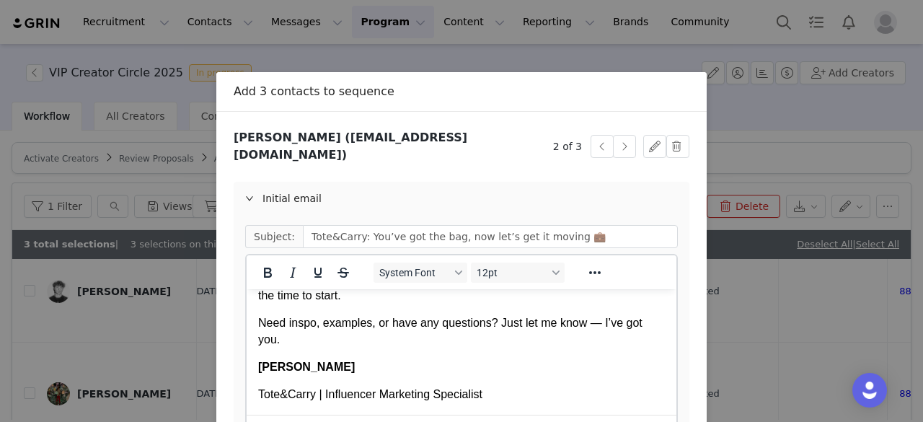
scroll to position [0, 0]
click at [613, 142] on button "button" at bounding box center [624, 146] width 23 height 23
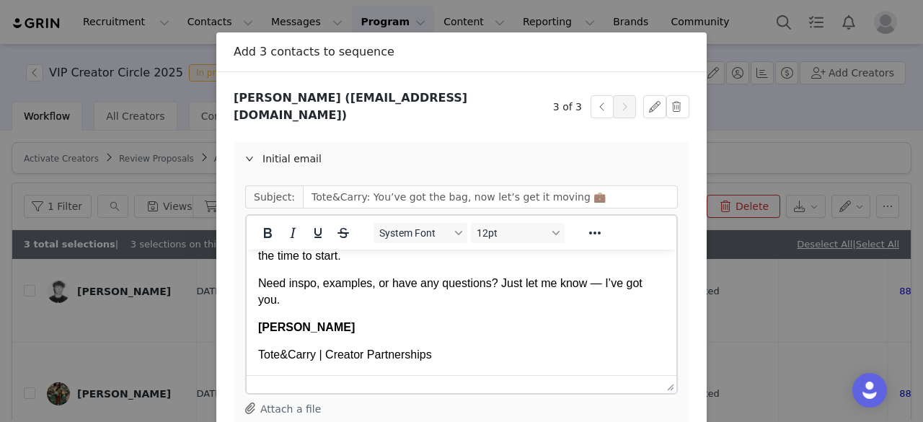
scroll to position [40, 0]
click at [667, 106] on button "button" at bounding box center [677, 105] width 23 height 23
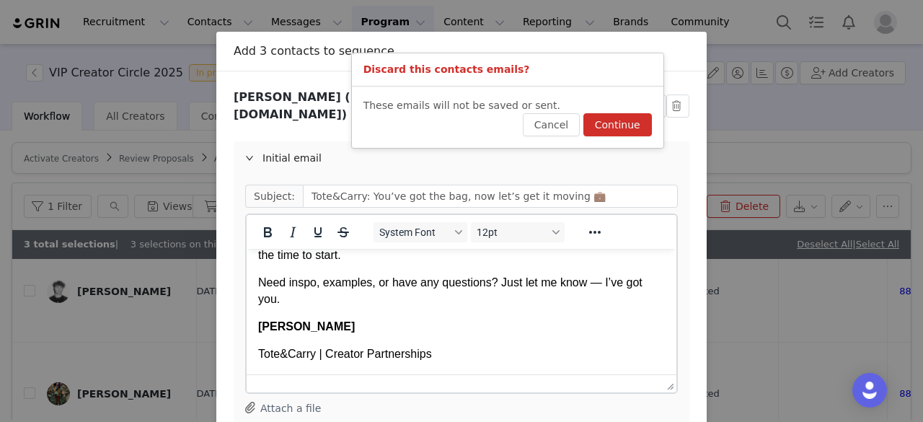
click at [631, 117] on button "Continue" at bounding box center [617, 124] width 68 height 23
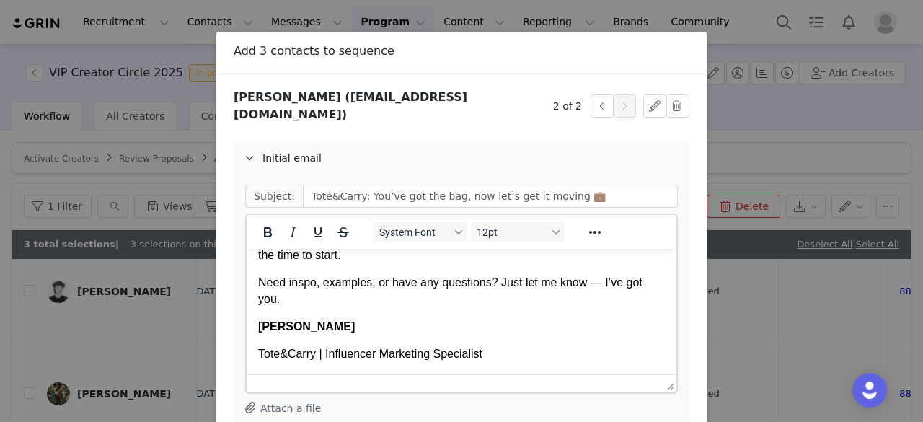
scroll to position [217, 0]
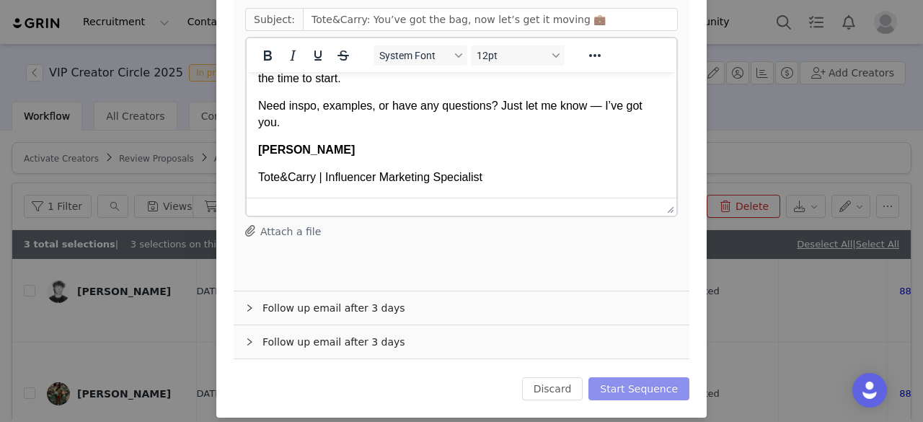
click at [622, 380] on button "Start Sequence" at bounding box center [638, 388] width 101 height 23
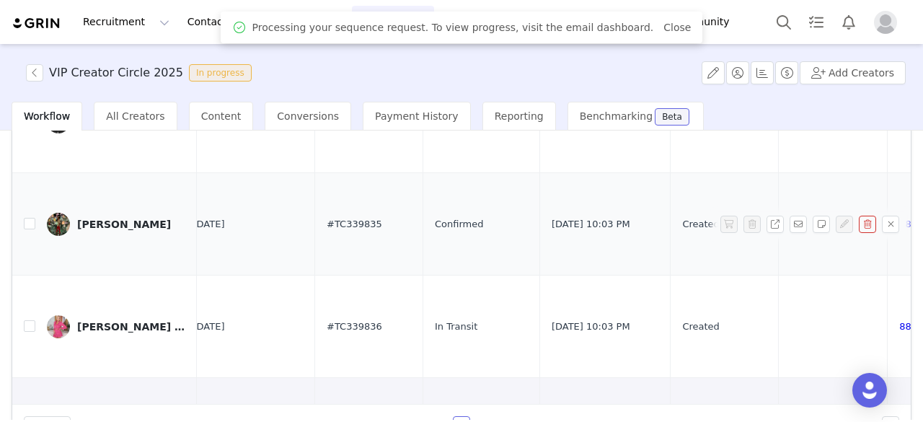
scroll to position [205, 0]
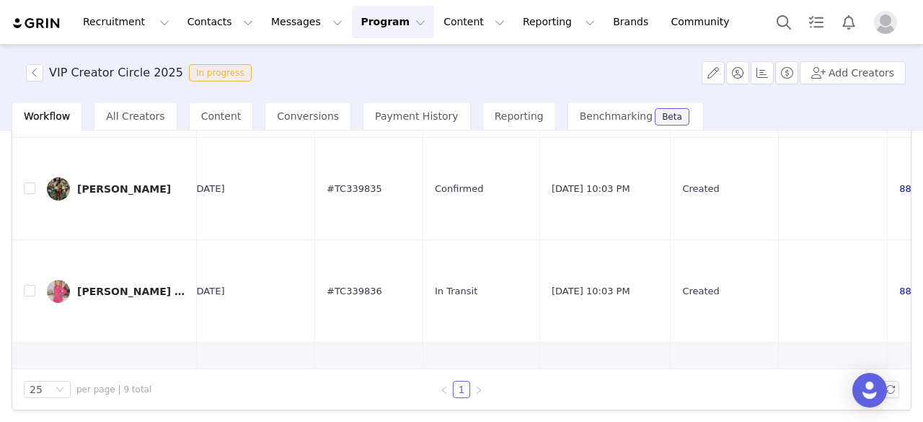
click at [30, 387] on input "checkbox" at bounding box center [30, 393] width 12 height 12
checkbox input "false"
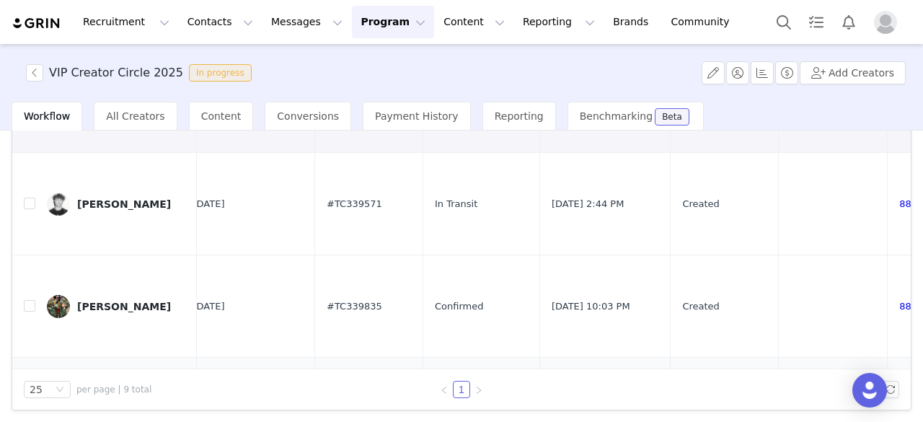
scroll to position [437, 964]
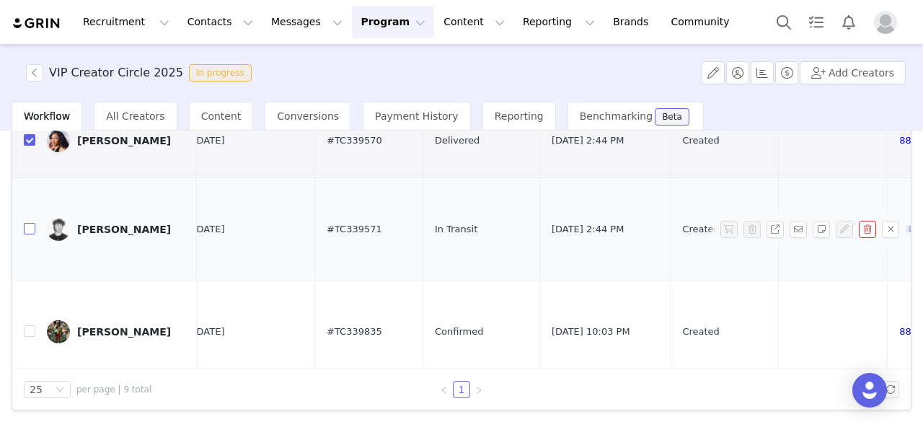
click at [32, 223] on input "checkbox" at bounding box center [30, 229] width 12 height 12
checkbox input "true"
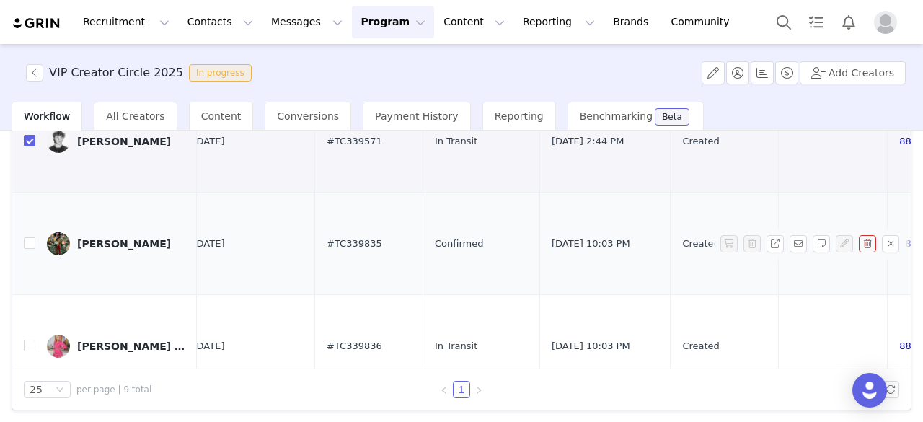
scroll to position [0, 0]
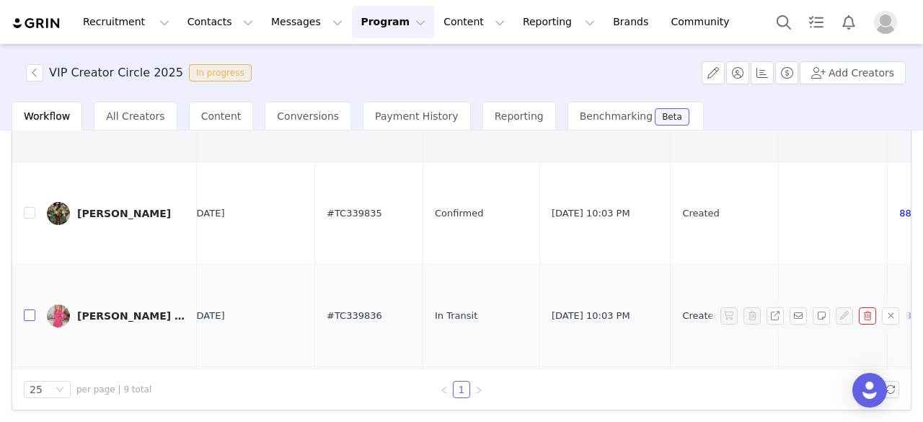
click at [27, 309] on input "checkbox" at bounding box center [30, 315] width 12 height 12
checkbox input "true"
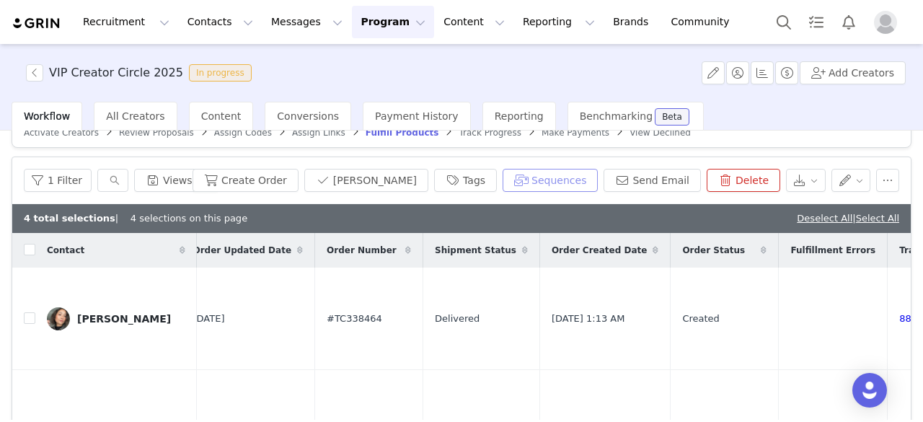
click at [533, 175] on button "Sequences" at bounding box center [549, 180] width 95 height 23
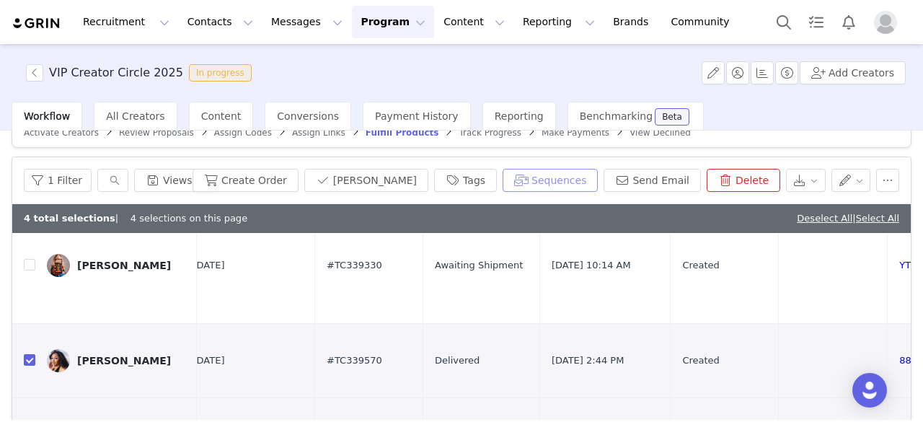
scroll to position [395, 964]
click at [30, 355] on input "checkbox" at bounding box center [30, 361] width 12 height 12
checkbox input "false"
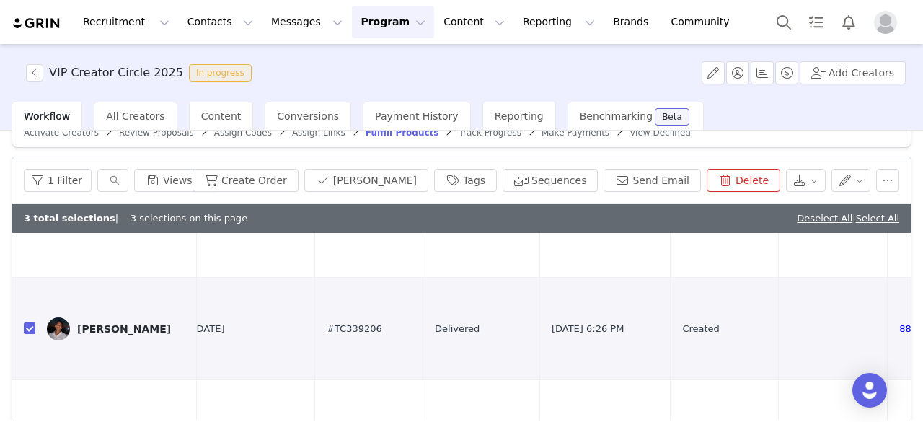
scroll to position [223, 964]
click at [32, 321] on input "checkbox" at bounding box center [30, 327] width 12 height 12
checkbox input "false"
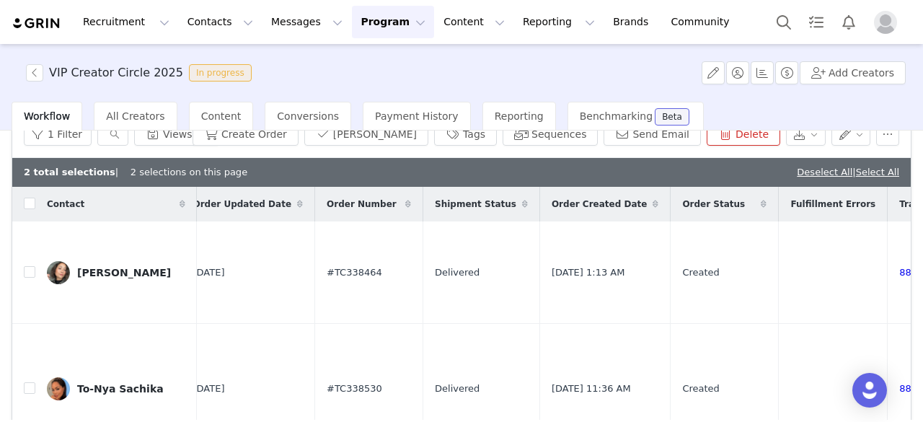
scroll to position [72, 0]
click at [523, 140] on button "Sequences" at bounding box center [549, 134] width 95 height 23
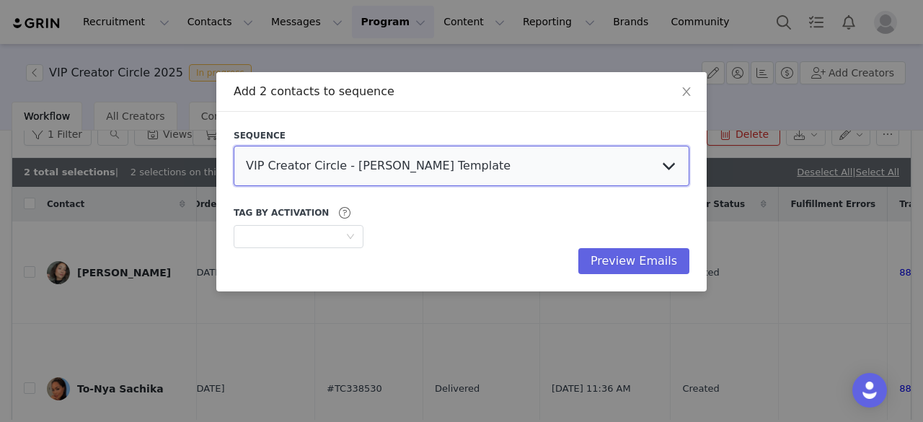
click at [528, 161] on select "VIP Creator Circle - [PERSON_NAME] Template Product Delivered VIP Creator Circl…" at bounding box center [461, 166] width 455 height 40
select select "378c2763-8bdf-4110-a509-94df546dfaef"
click at [234, 146] on select "VIP Creator Circle - [PERSON_NAME] Template Product Delivered VIP Creator Circl…" at bounding box center [461, 166] width 455 height 40
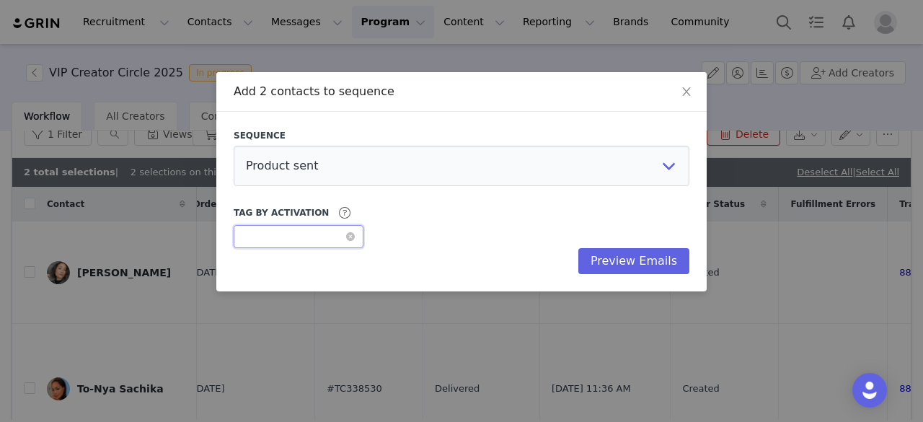
click at [320, 226] on div "Optional" at bounding box center [293, 237] width 103 height 22
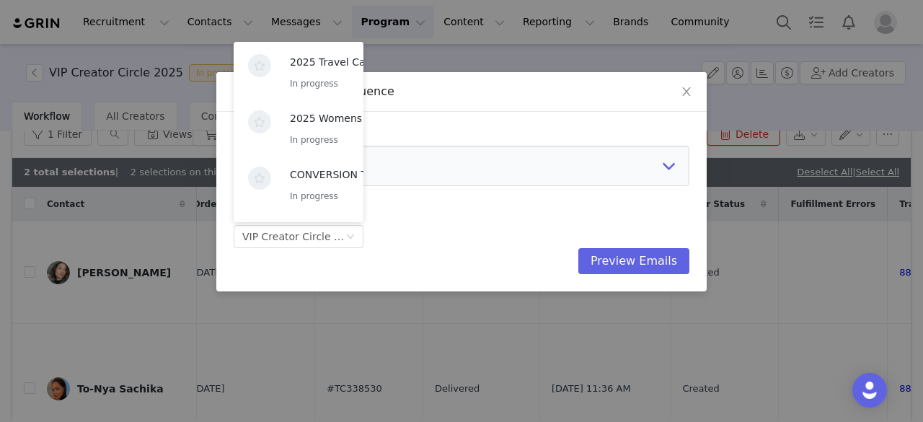
click at [435, 221] on div "Tag by Activation Optional VIP Creator Circle 2025" at bounding box center [461, 226] width 455 height 44
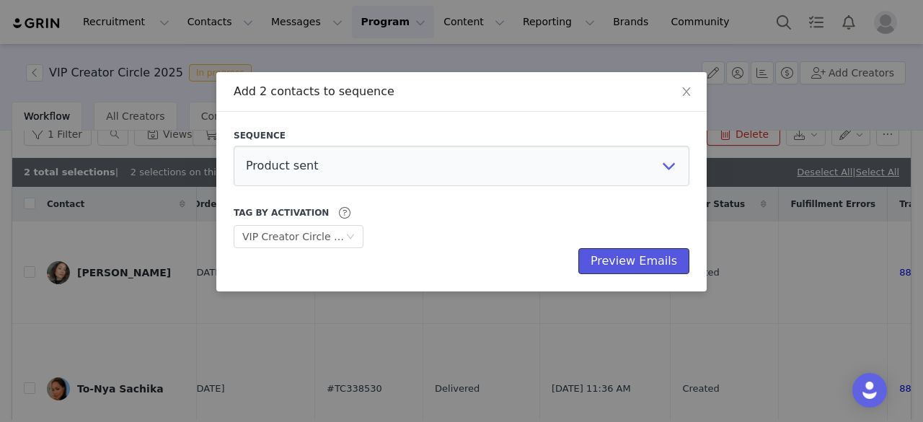
click at [609, 257] on button "Preview Emails" at bounding box center [633, 261] width 111 height 26
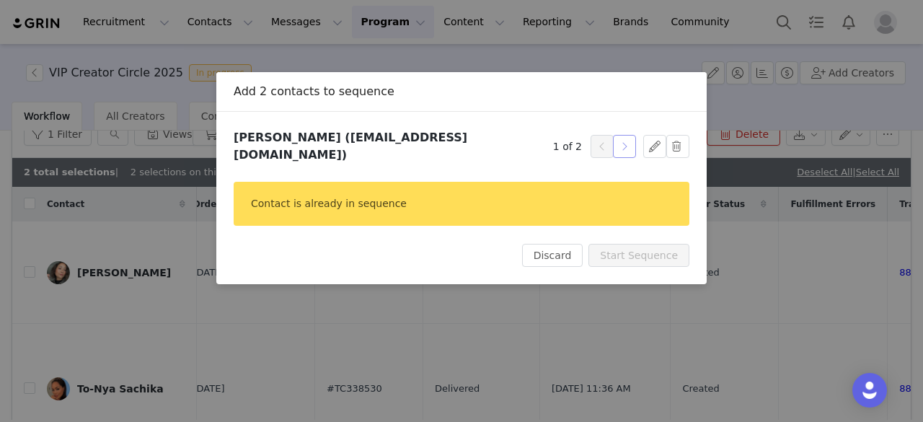
click at [630, 138] on button "button" at bounding box center [624, 146] width 23 height 23
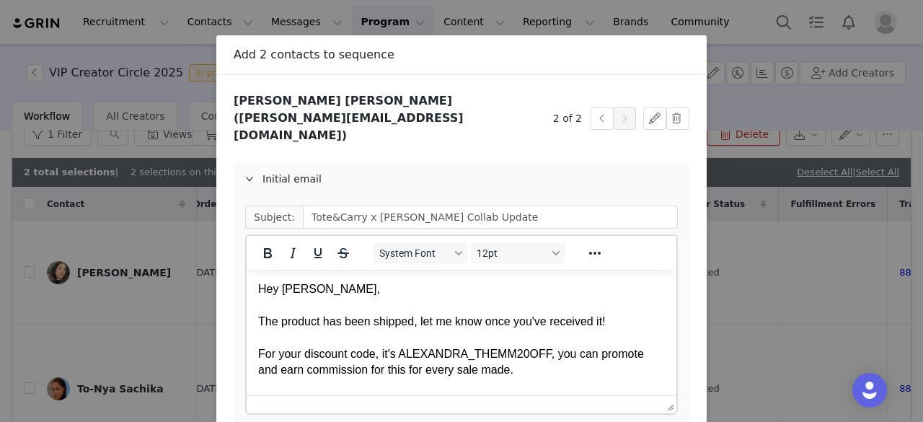
scroll to position [38, 0]
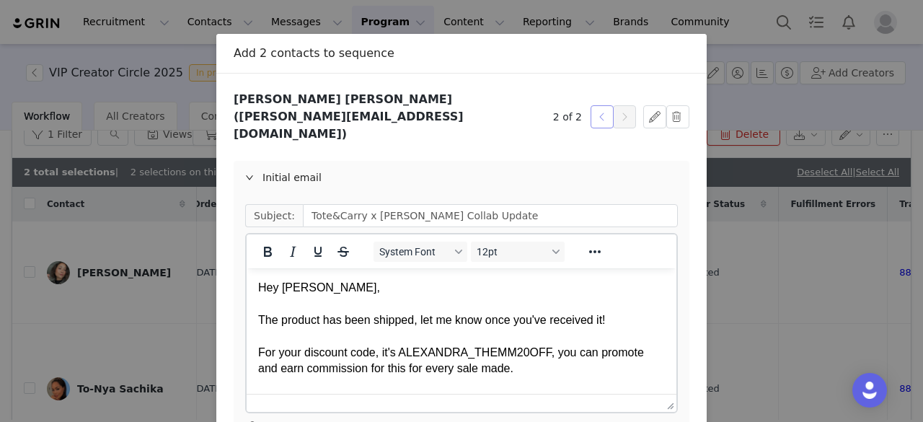
click at [590, 112] on button "button" at bounding box center [601, 116] width 23 height 23
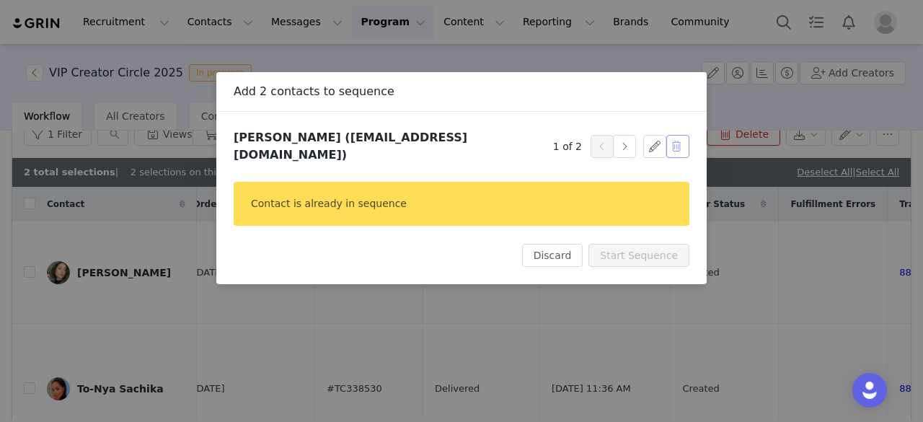
click at [676, 136] on button "button" at bounding box center [677, 146] width 23 height 23
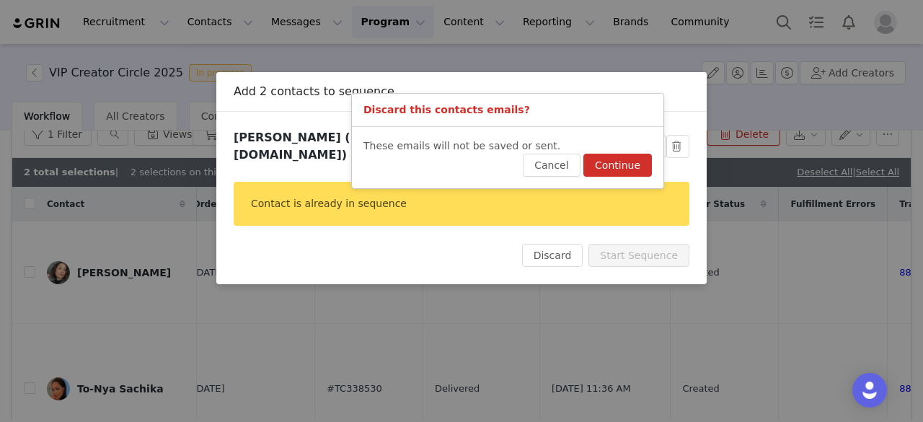
click at [610, 159] on button "Continue" at bounding box center [617, 165] width 68 height 23
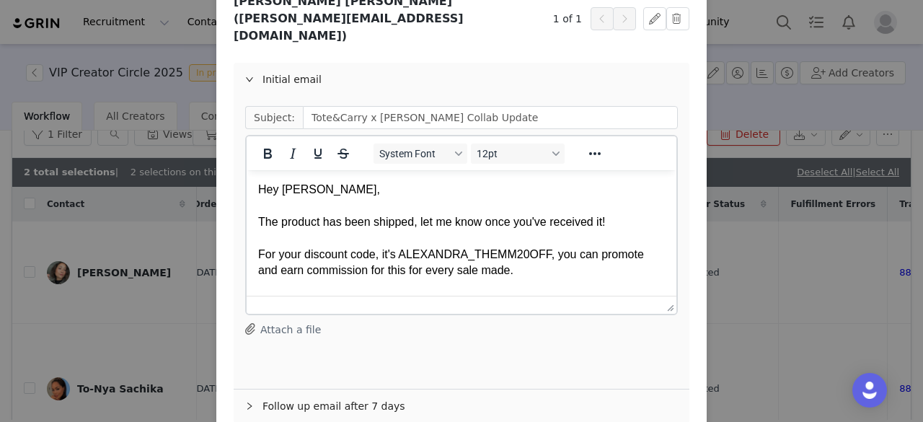
scroll to position [119, 0]
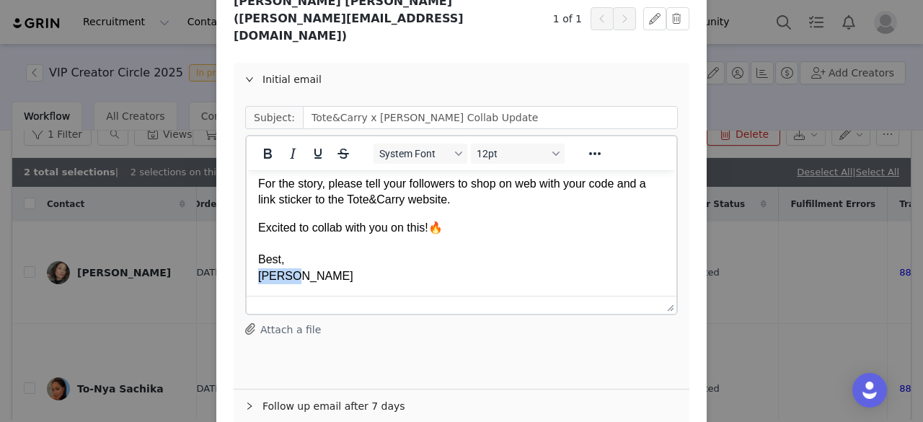
drag, startPoint x: 298, startPoint y: 280, endPoint x: 234, endPoint y: 286, distance: 63.7
click at [246, 286] on html "Hey [PERSON_NAME], The product has been shipped, let me know once you've receiv…" at bounding box center [461, 173] width 430 height 244
click at [321, 389] on div "Follow up email after 7 days" at bounding box center [461, 405] width 455 height 33
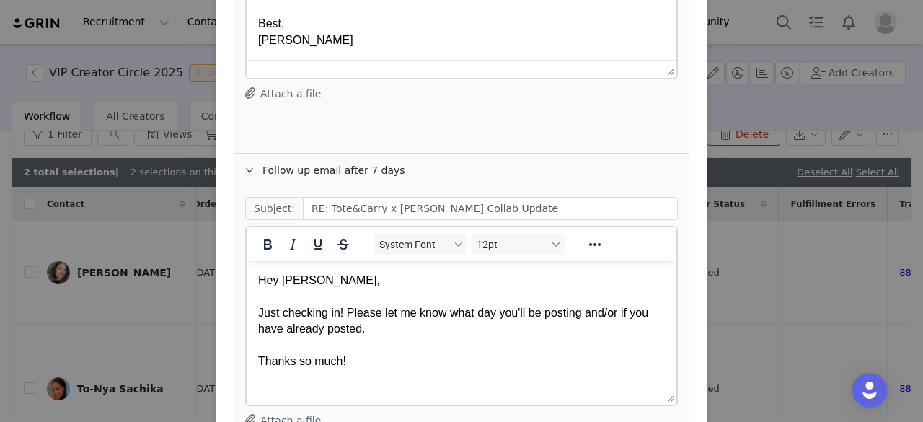
scroll to position [487, 0]
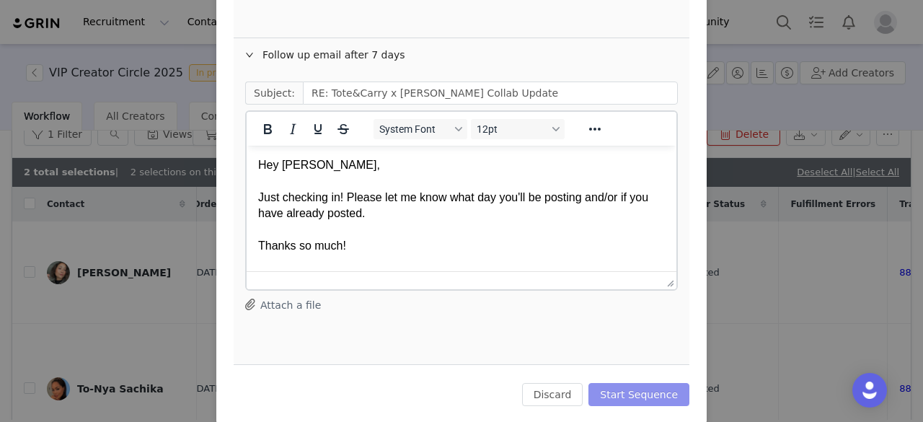
click at [641, 383] on button "Start Sequence" at bounding box center [638, 394] width 101 height 23
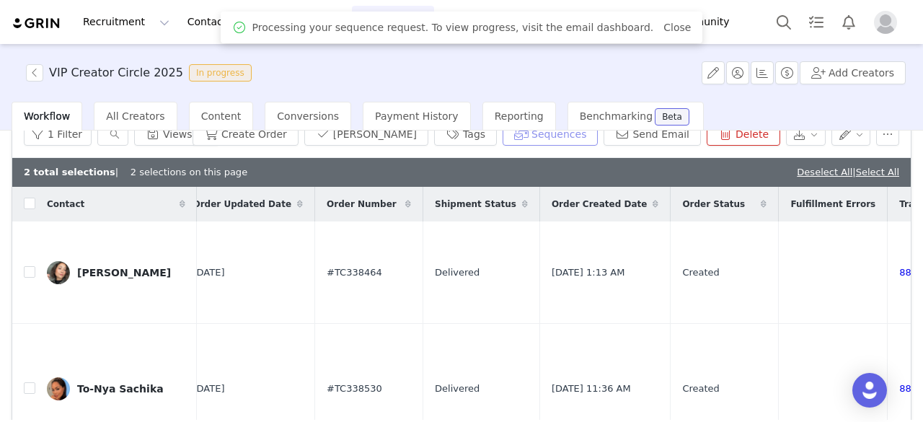
scroll to position [0, 0]
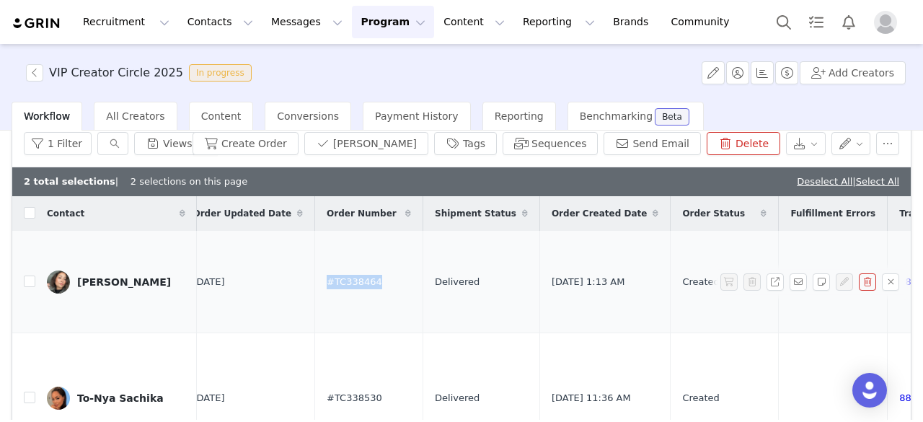
drag, startPoint x: 288, startPoint y: 280, endPoint x: 227, endPoint y: 275, distance: 61.5
click at [315, 275] on td "#TC338464" at bounding box center [369, 282] width 108 height 102
copy span "#TC338464"
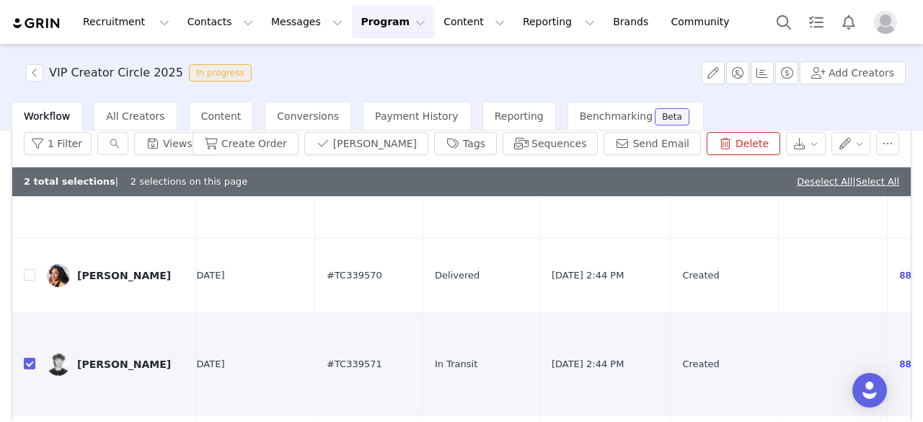
scroll to position [445, 964]
drag, startPoint x: 284, startPoint y: 309, endPoint x: 228, endPoint y: 312, distance: 55.6
click at [315, 312] on td "#TC339571" at bounding box center [369, 362] width 108 height 102
copy span "#TC339571"
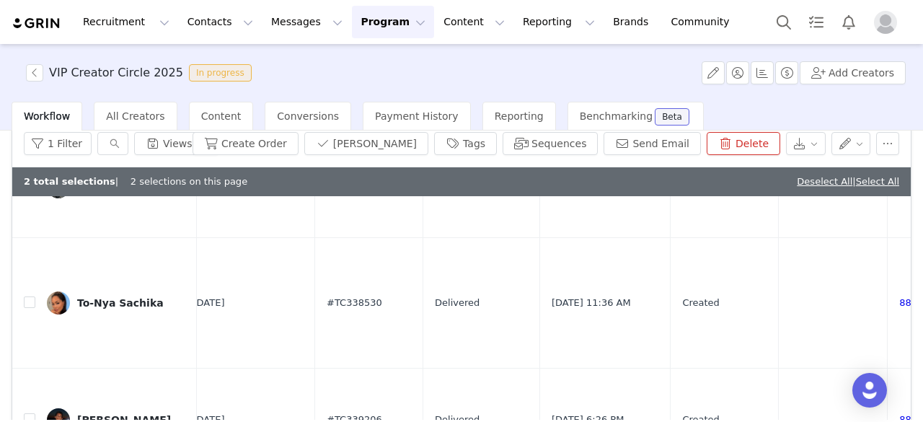
scroll to position [94, 964]
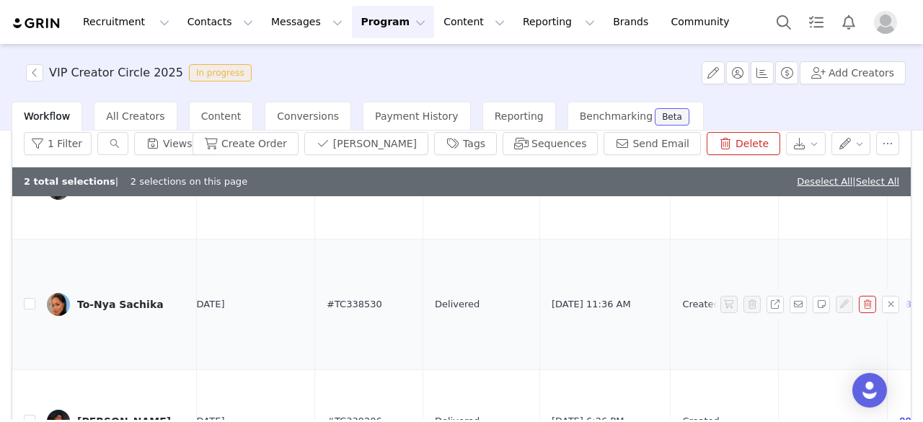
drag, startPoint x: 297, startPoint y: 272, endPoint x: 213, endPoint y: 280, distance: 84.1
click at [213, 280] on tr "To-Nya Sachika [DATE] Yes $43.98 [DATE] 11:34 AM Apollo 2 Travel Set in Emerald…" at bounding box center [35, 304] width 1975 height 130
copy tr "#TC338530"
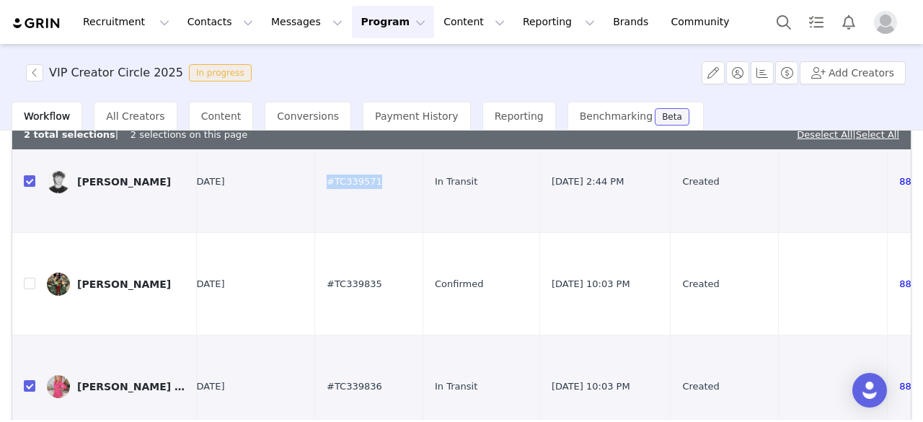
scroll to position [110, 0]
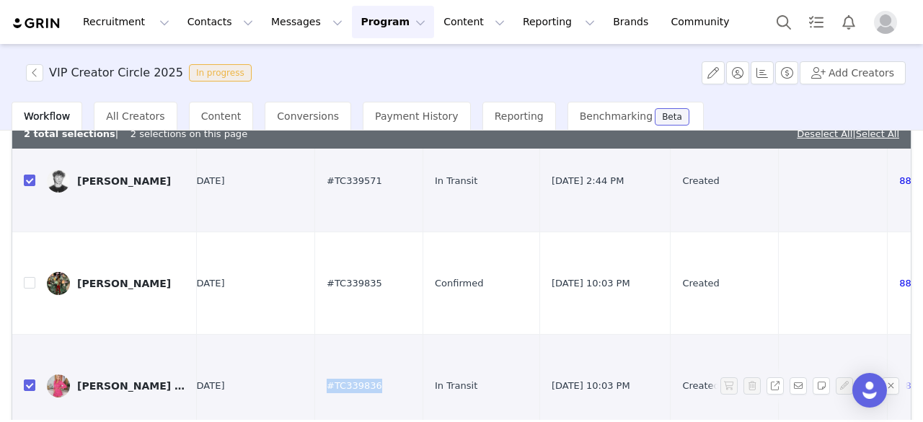
drag, startPoint x: 294, startPoint y: 306, endPoint x: 231, endPoint y: 305, distance: 63.4
click at [315, 334] on td "#TC339836" at bounding box center [369, 385] width 108 height 102
copy span "#TC339836"
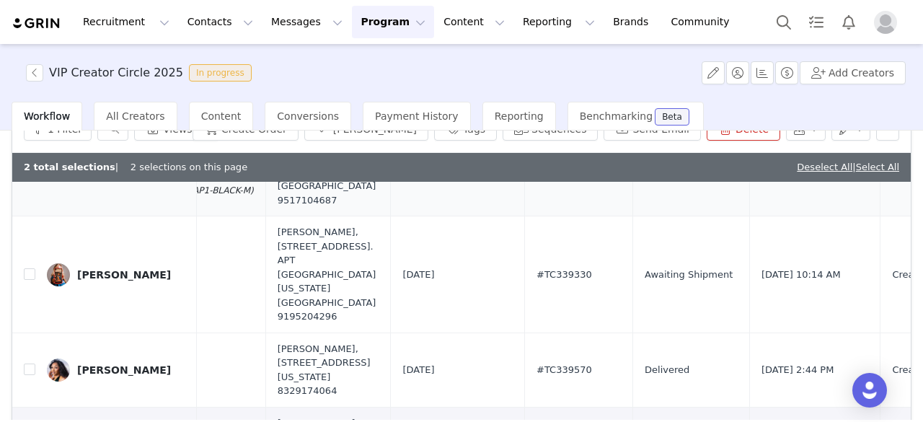
scroll to position [334, 755]
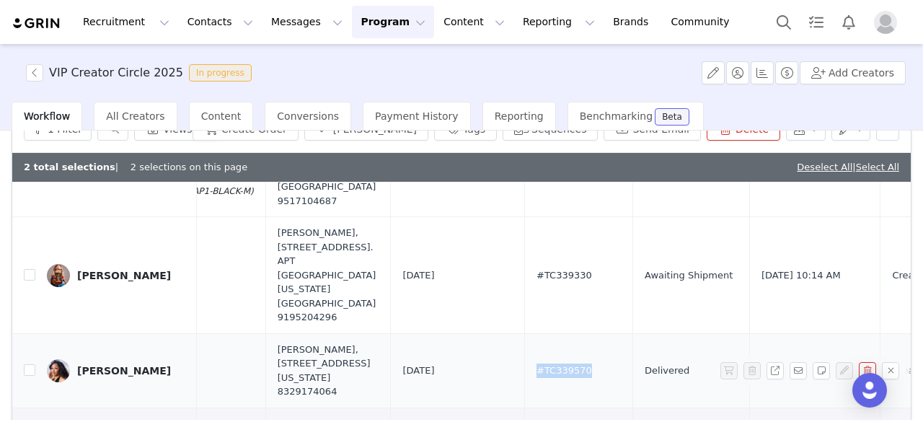
drag, startPoint x: 499, startPoint y: 321, endPoint x: 434, endPoint y: 318, distance: 65.6
click at [525, 333] on td "#TC339570" at bounding box center [579, 370] width 108 height 74
copy span "#TC339570"
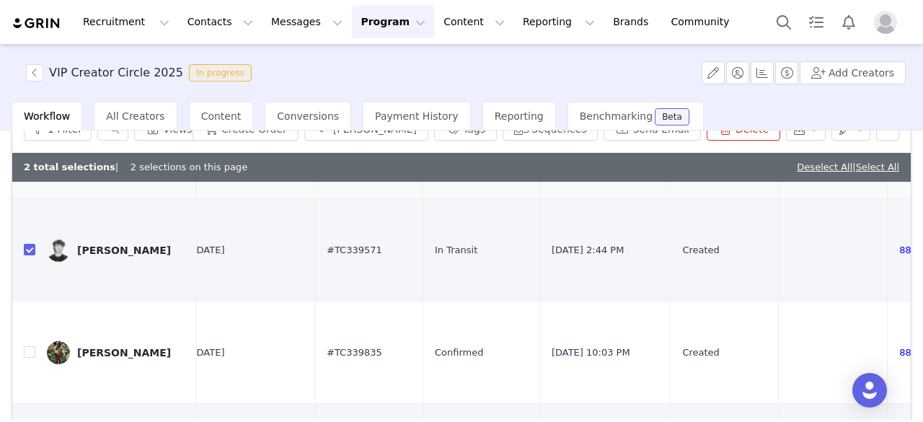
scroll to position [560, 964]
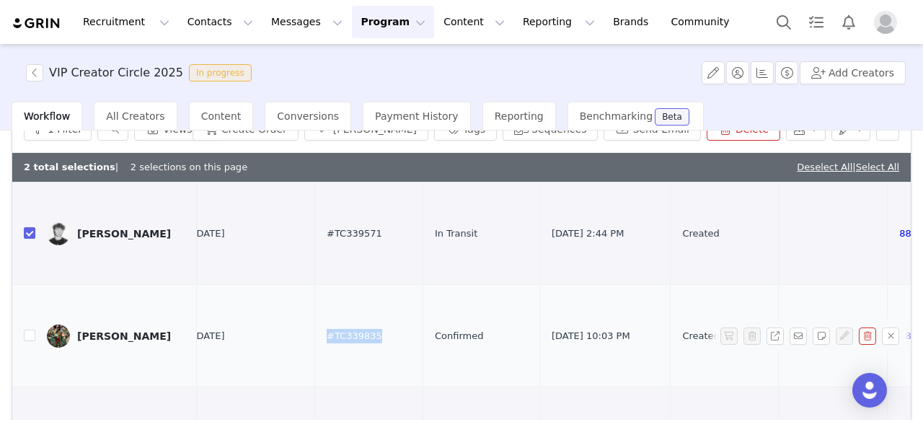
drag, startPoint x: 289, startPoint y: 268, endPoint x: 232, endPoint y: 267, distance: 56.9
click at [315, 285] on td "#TC339835" at bounding box center [369, 336] width 108 height 102
copy span "#TC339835"
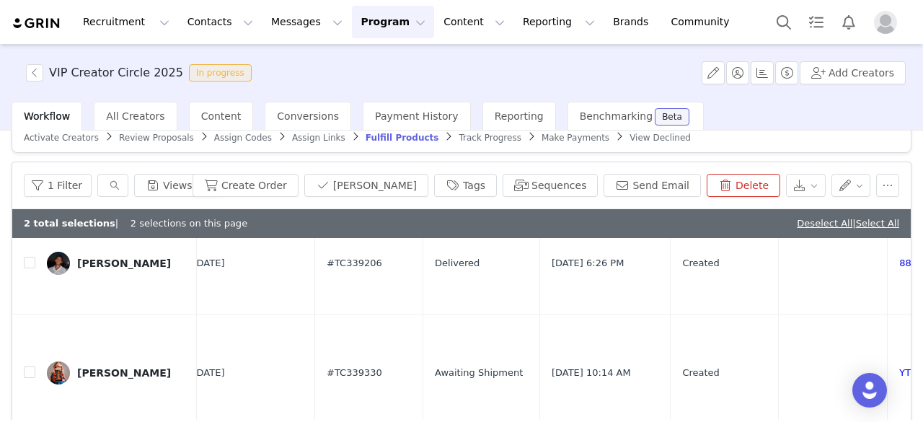
scroll to position [294, 964]
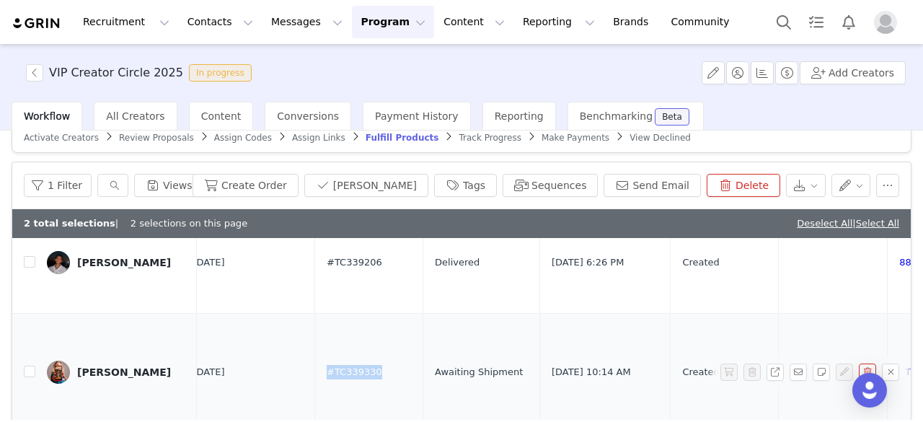
drag, startPoint x: 303, startPoint y: 319, endPoint x: 227, endPoint y: 313, distance: 76.7
click at [315, 314] on td "#TC339330" at bounding box center [369, 372] width 108 height 117
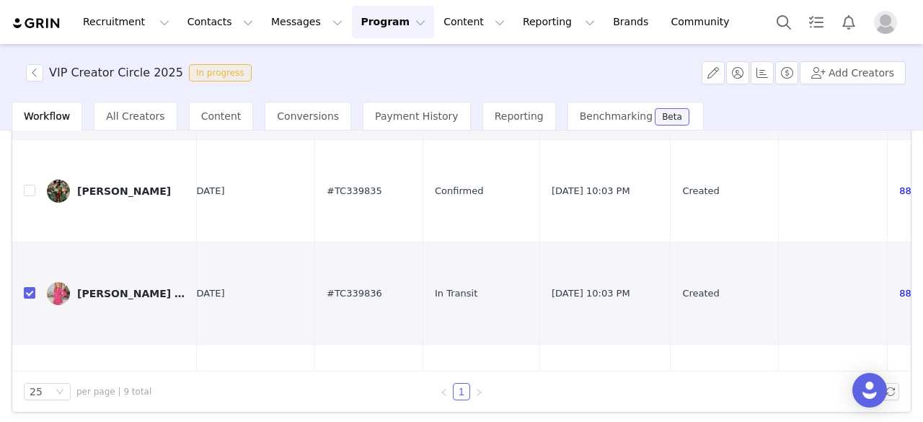
scroll to position [204, 0]
drag, startPoint x: 291, startPoint y: 307, endPoint x: 233, endPoint y: 305, distance: 58.4
click at [315, 343] on td "#TC340148" at bounding box center [369, 394] width 108 height 102
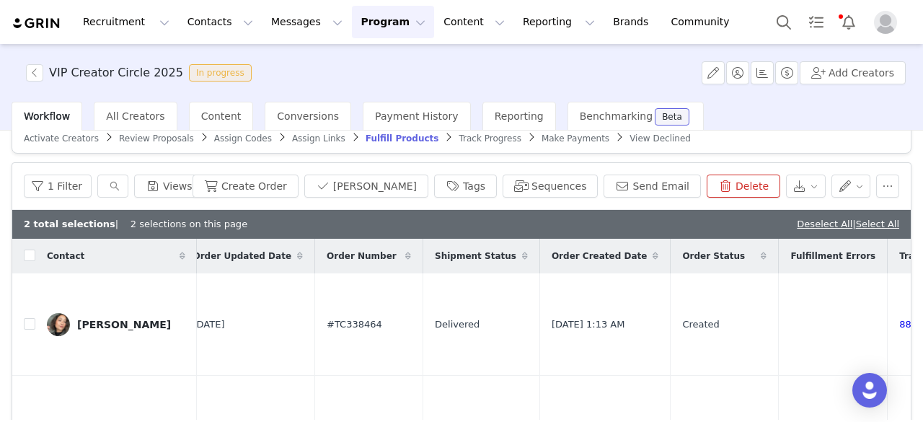
scroll to position [0, 0]
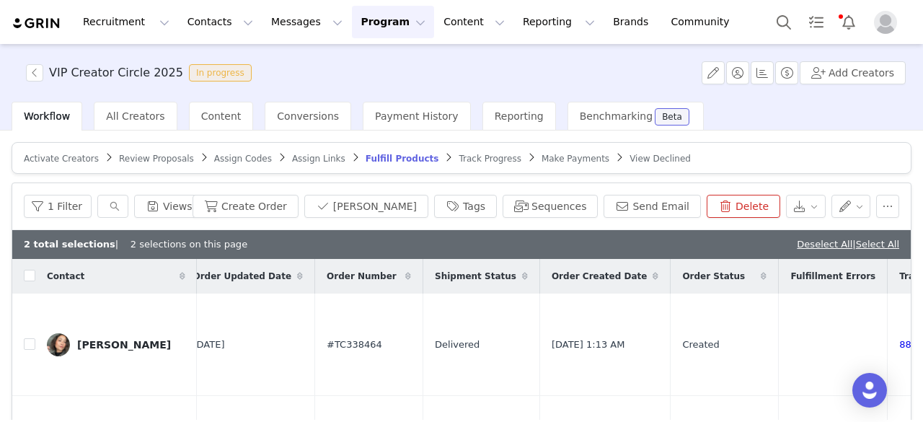
click at [122, 159] on span "Review Proposals" at bounding box center [156, 159] width 75 height 10
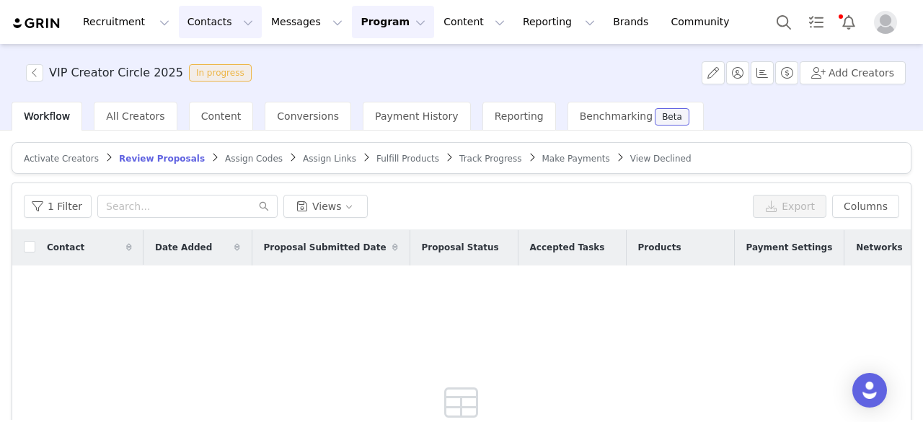
click at [210, 14] on button "Contacts Contacts" at bounding box center [220, 22] width 83 height 32
click at [195, 95] on p "Prospects" at bounding box center [200, 90] width 48 height 15
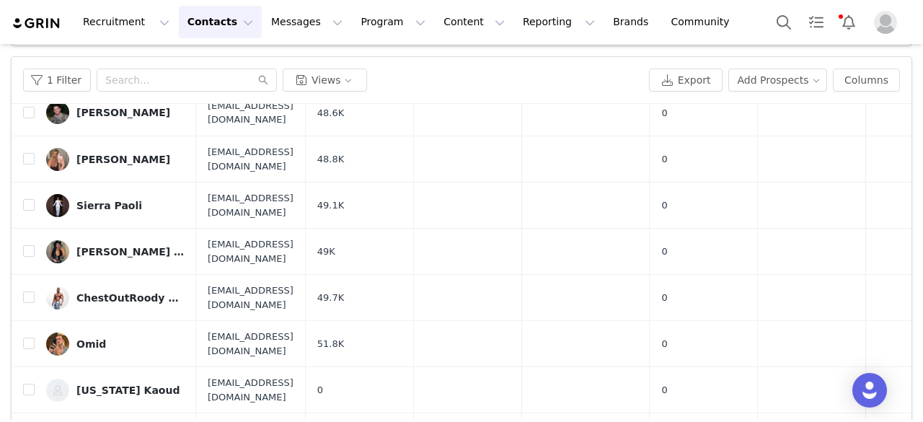
scroll to position [226, 0]
